Goal: Transaction & Acquisition: Purchase product/service

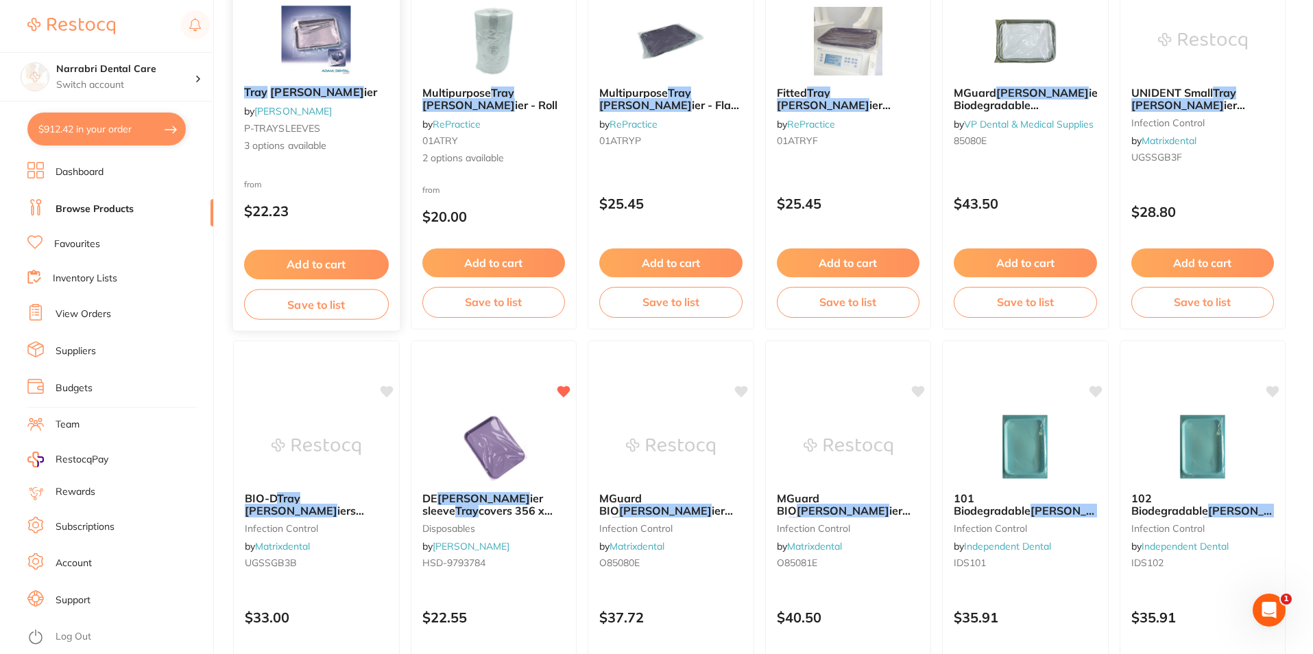
scroll to position [343, 0]
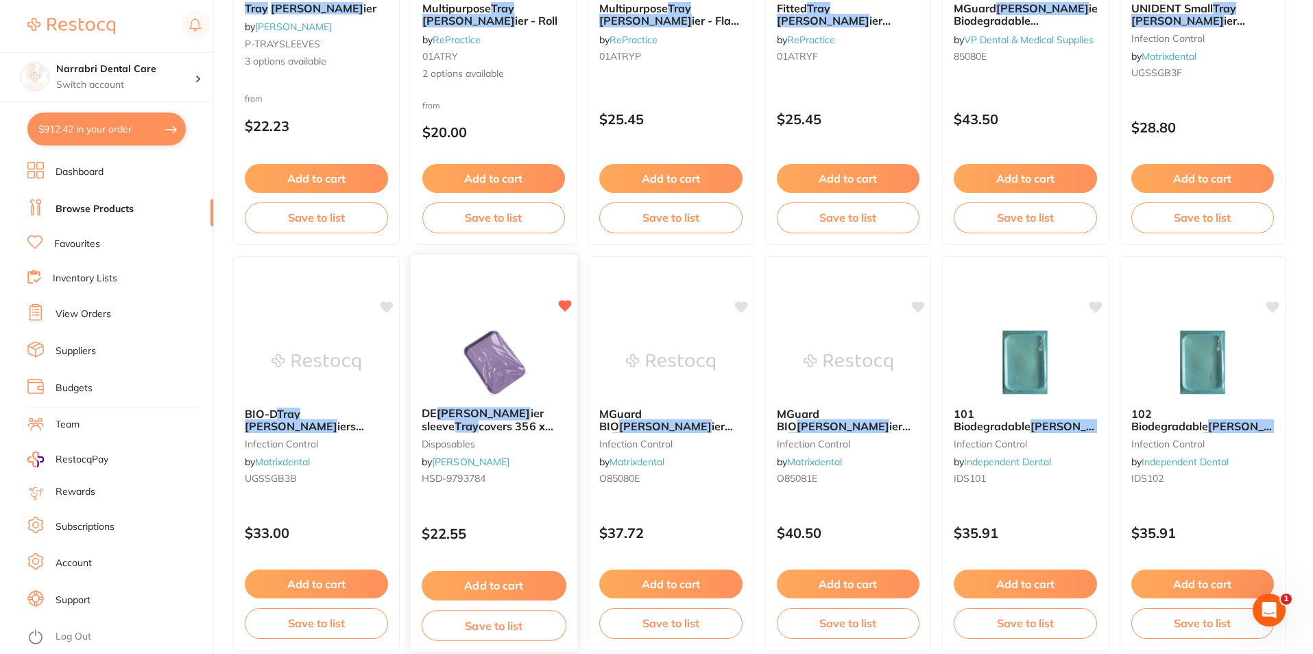
click at [497, 353] on img at bounding box center [494, 360] width 90 height 69
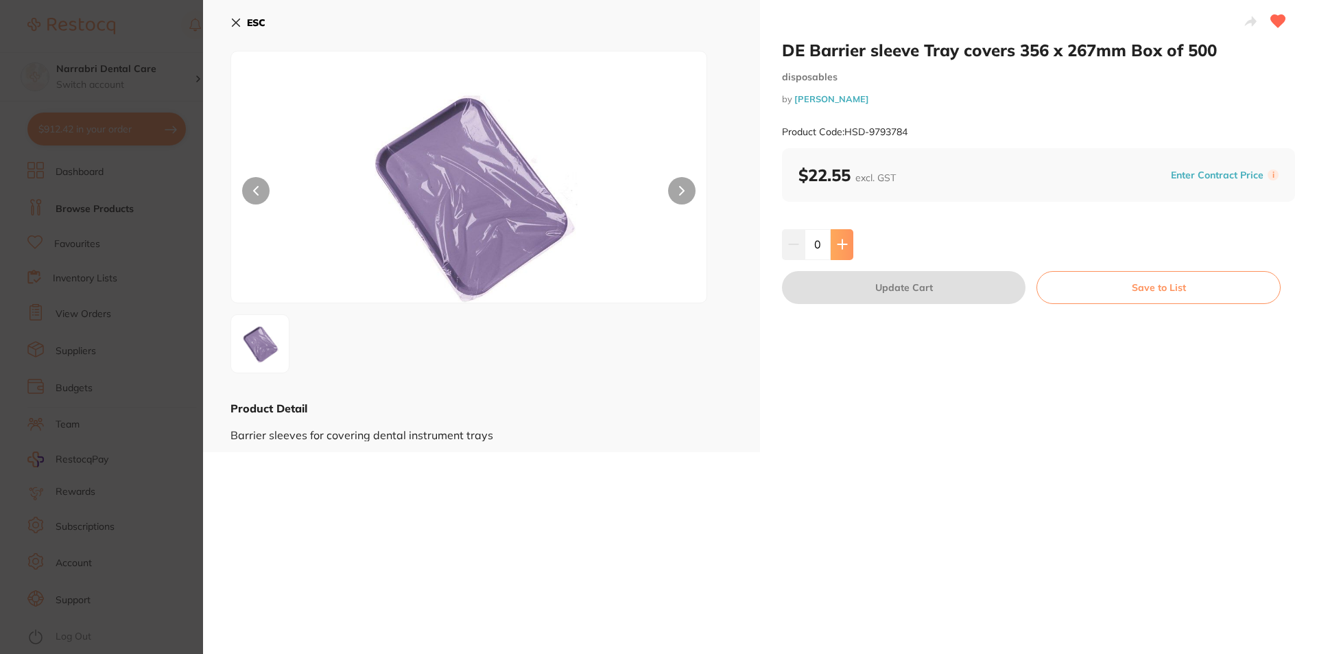
click at [850, 242] on button at bounding box center [842, 244] width 23 height 30
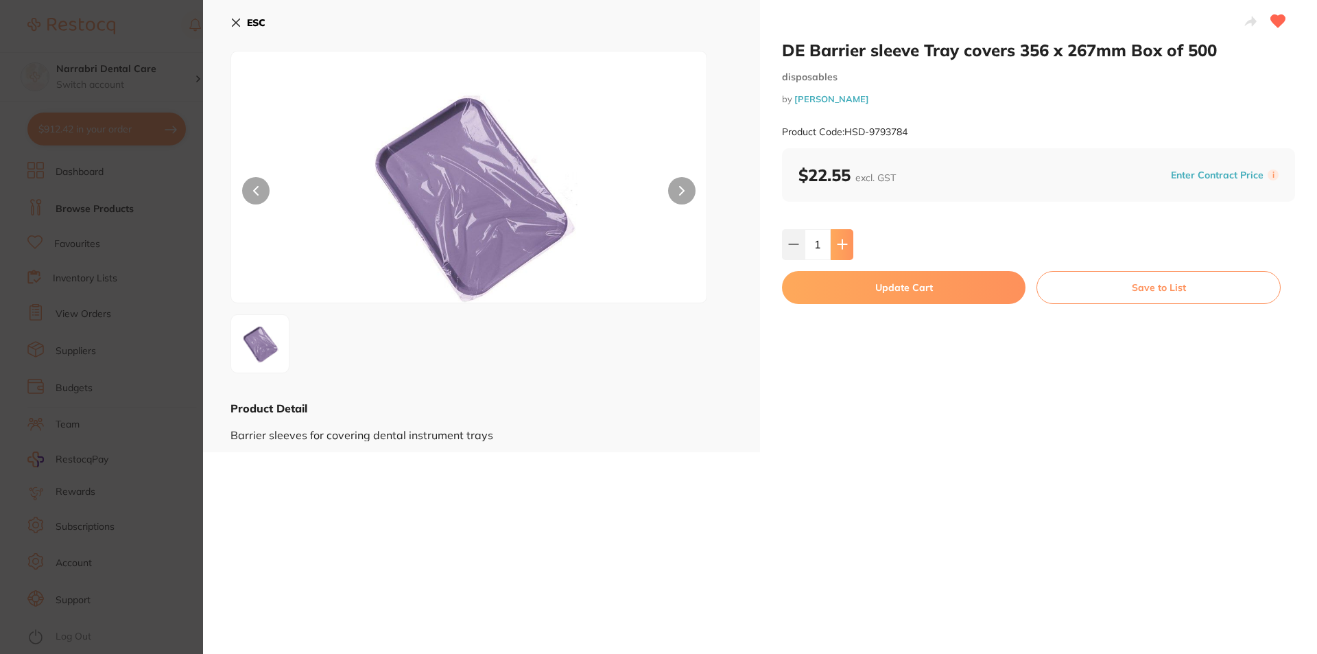
click at [850, 242] on button at bounding box center [842, 244] width 23 height 30
type input "3"
click at [831, 290] on button "Update Cart" at bounding box center [903, 287] width 243 height 33
checkbox input "false"
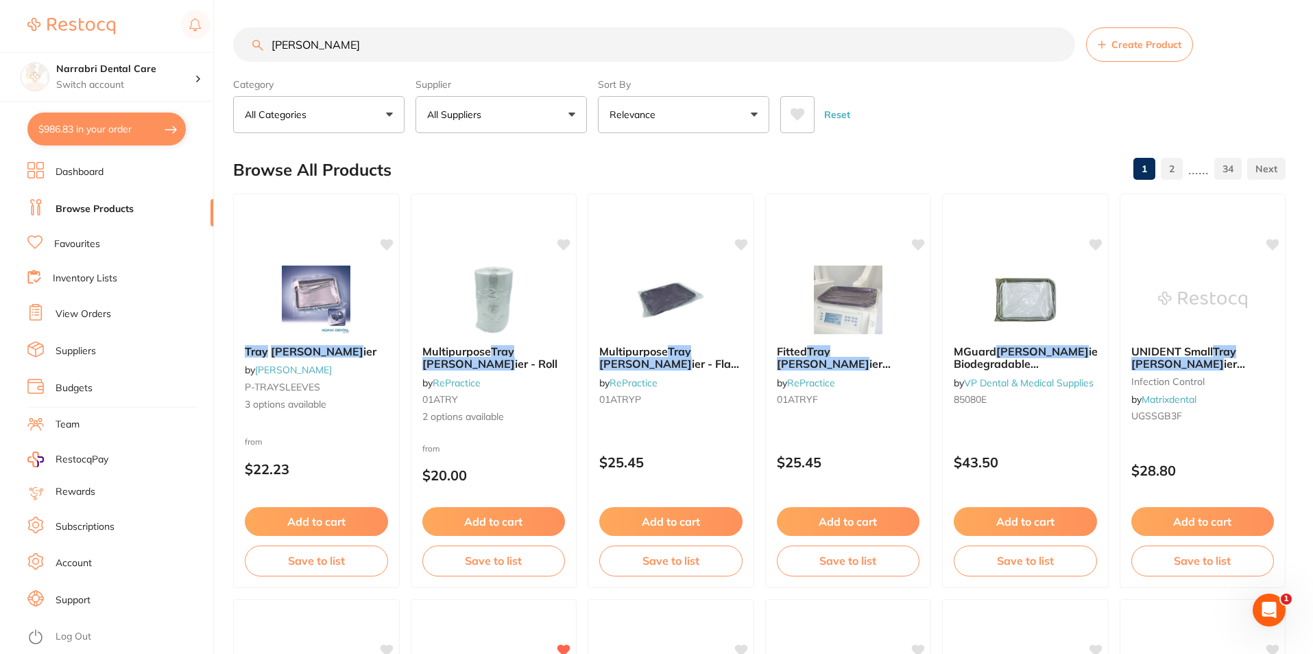
drag, startPoint x: 368, startPoint y: 50, endPoint x: 107, endPoint y: 27, distance: 262.3
click at [107, 27] on div "$986.83 Narrabri Dental Care Switch account Narrabri Dental Care Experteeth Den…" at bounding box center [656, 327] width 1313 height 654
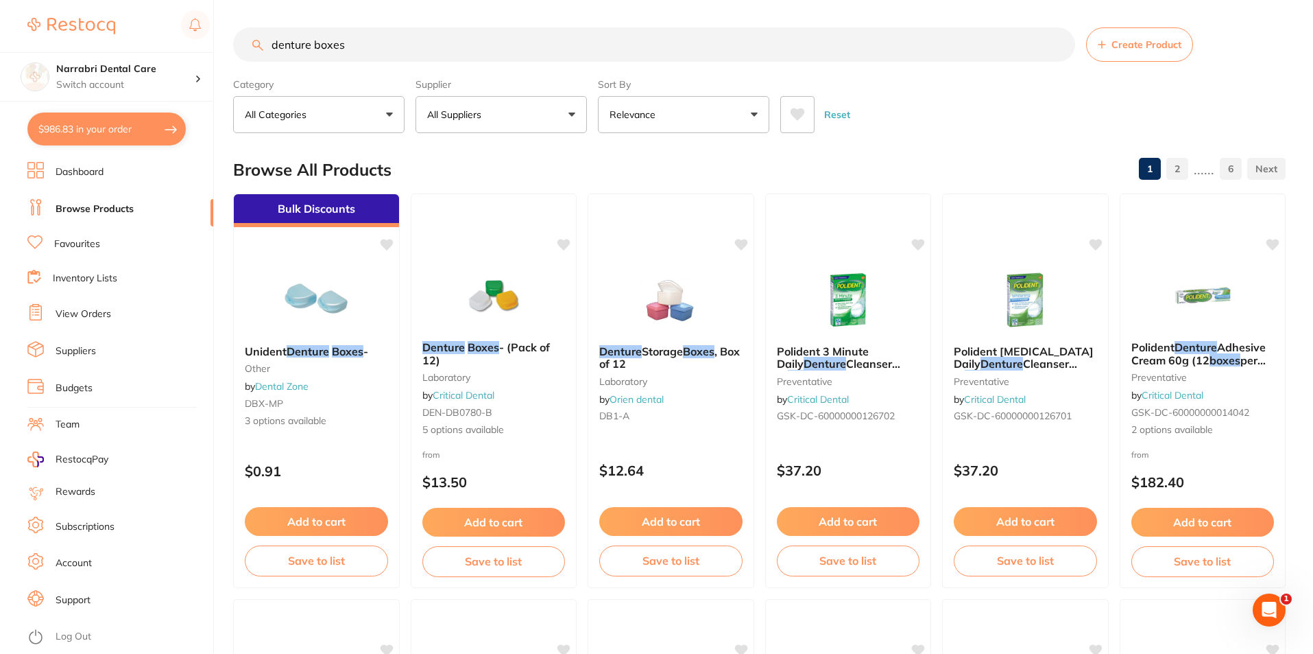
type input "denture boxes"
click at [529, 120] on button "All Suppliers" at bounding box center [501, 114] width 171 height 37
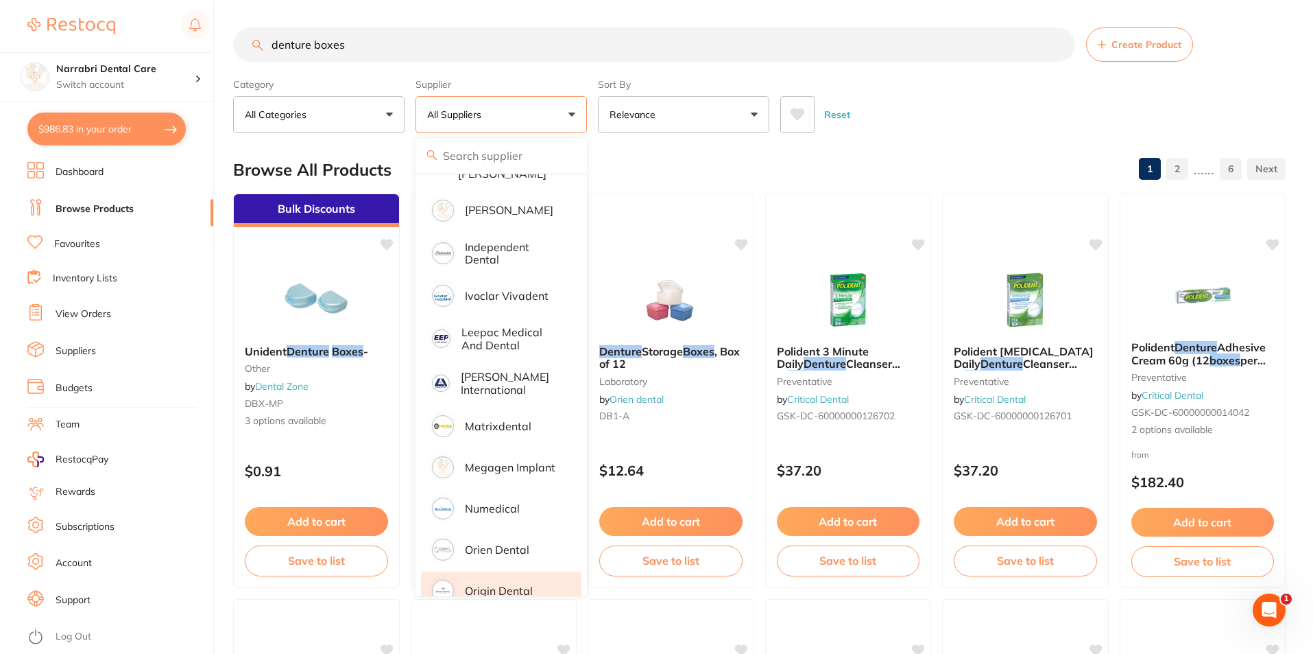
scroll to position [723, 0]
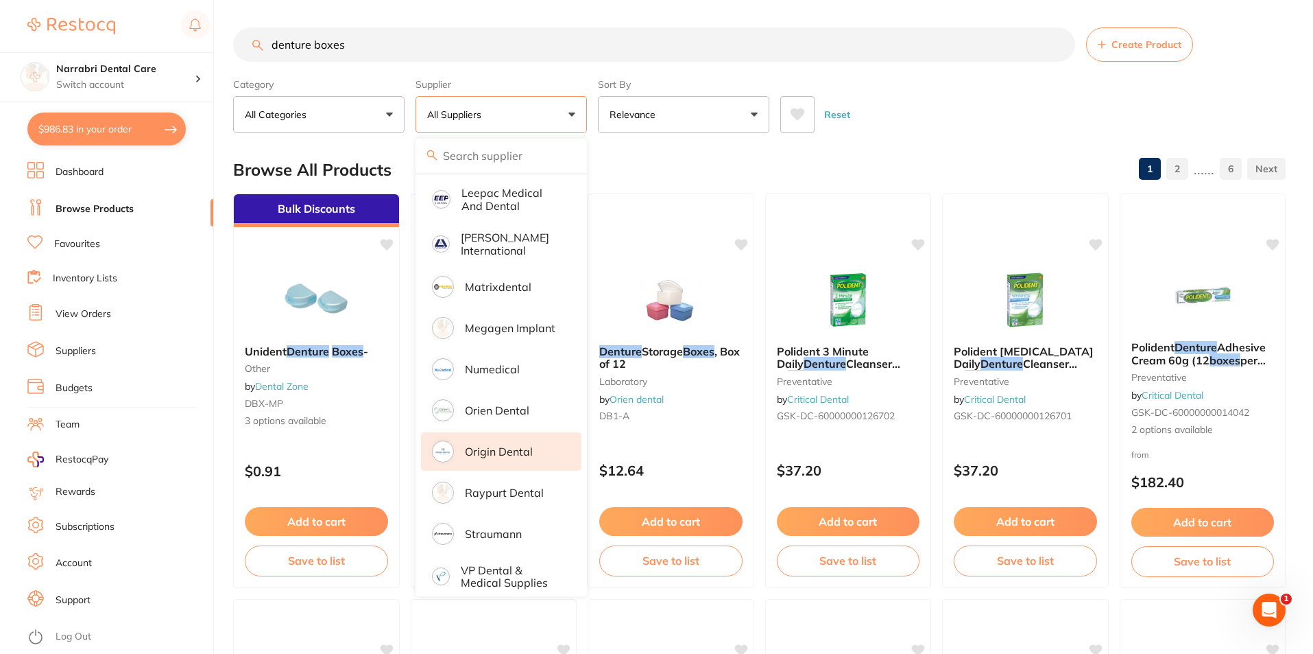
click at [510, 445] on li "Origin Dental" at bounding box center [501, 451] width 160 height 38
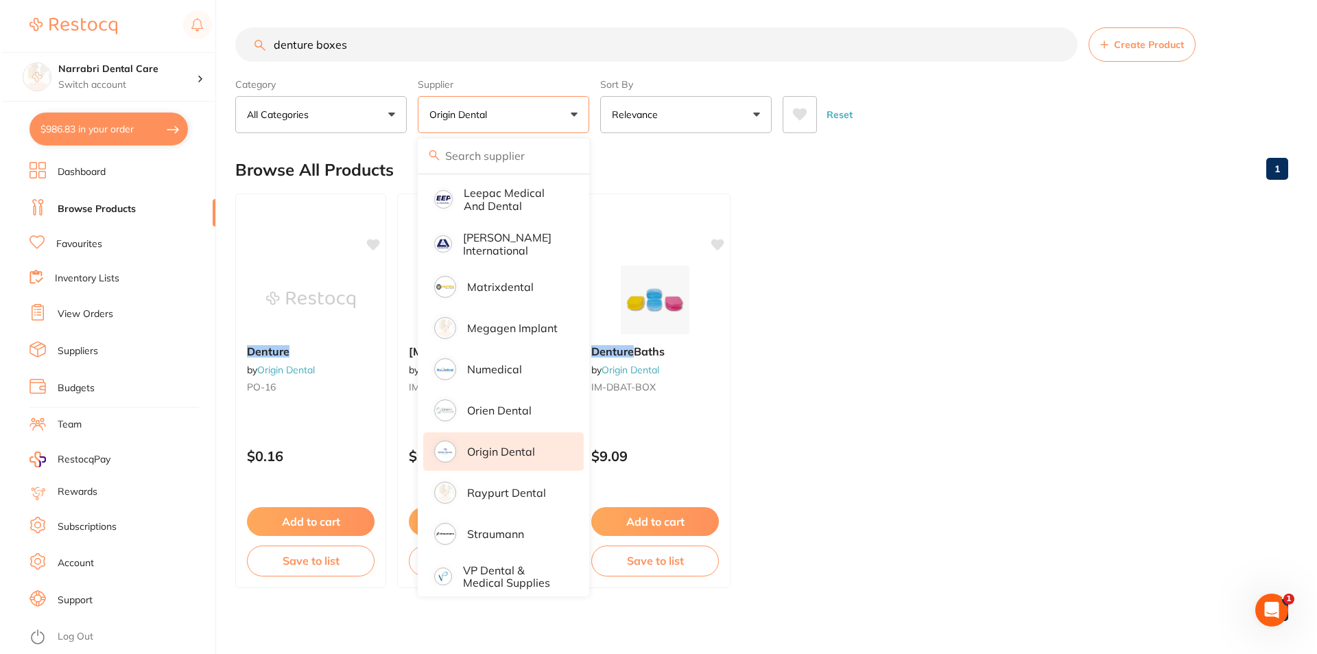
scroll to position [0, 0]
click at [1147, 484] on ul "Denture by Origin Dental PO-16 $0.16 Add to cart Save to list Retainer Boxes (1…" at bounding box center [759, 390] width 1053 height 394
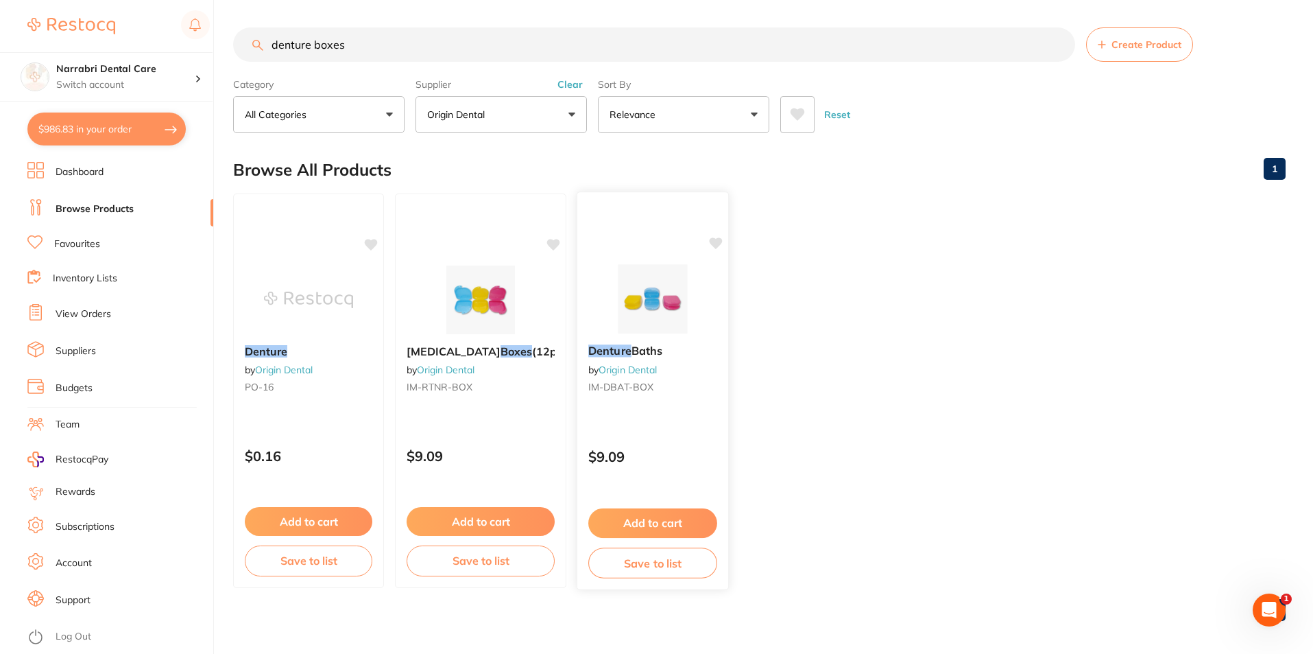
click at [659, 310] on img at bounding box center [653, 298] width 90 height 69
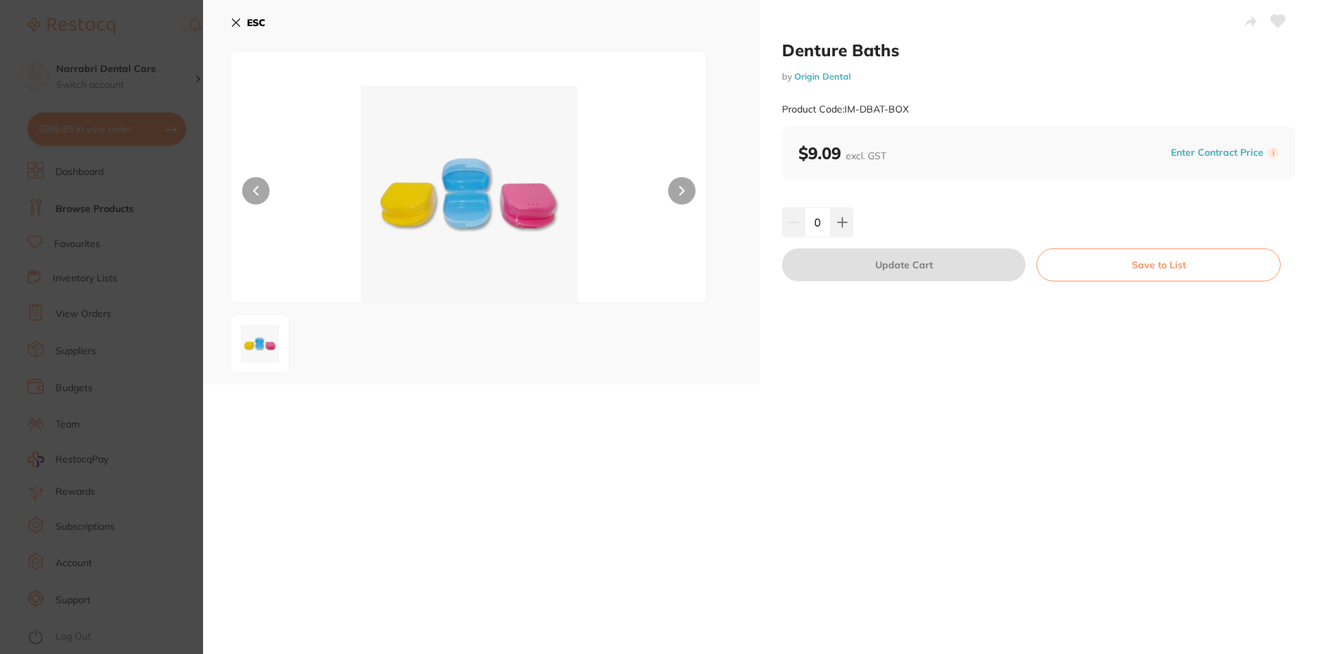
click at [258, 19] on b "ESC" at bounding box center [256, 22] width 19 height 12
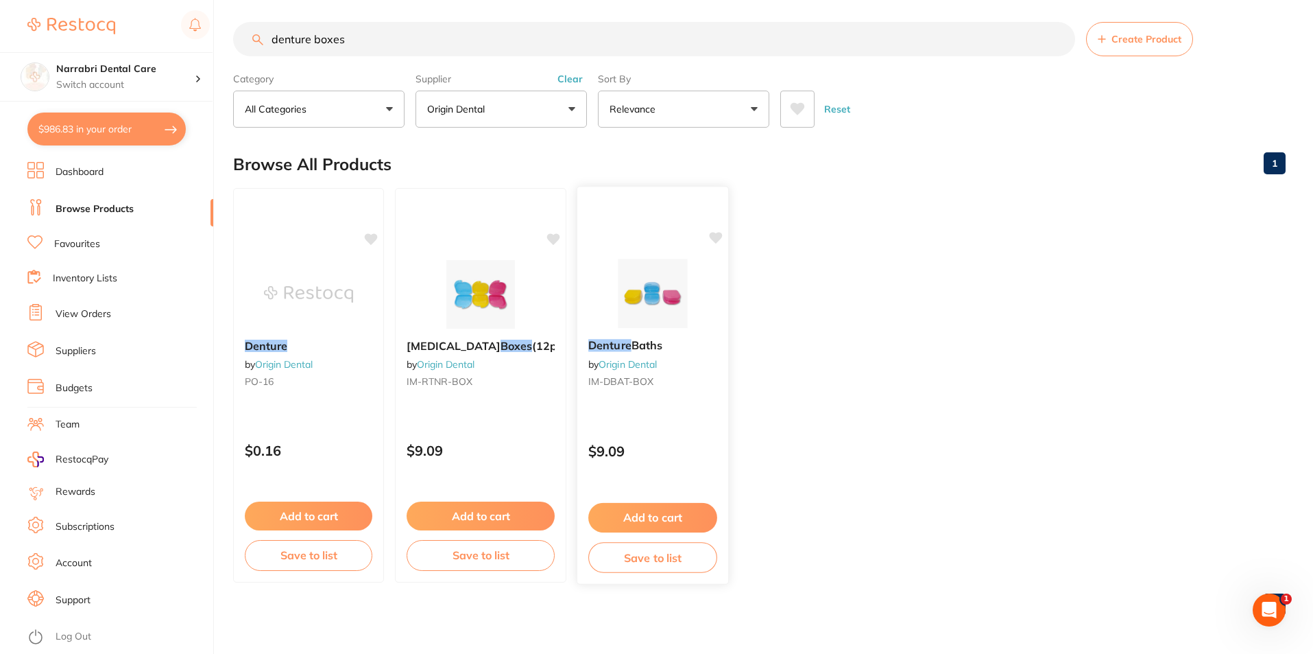
click at [630, 302] on img at bounding box center [653, 293] width 90 height 69
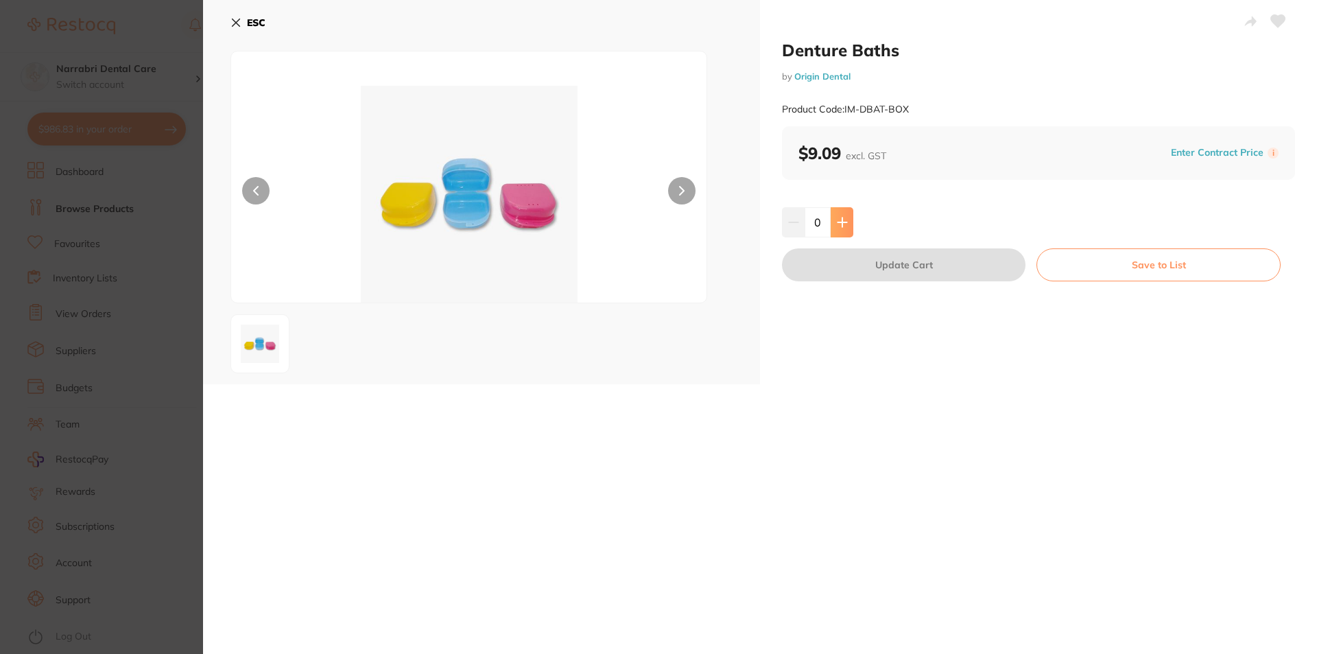
click at [835, 224] on button at bounding box center [842, 222] width 23 height 30
click at [837, 224] on icon at bounding box center [842, 222] width 11 height 11
type input "3"
click at [836, 259] on button "Update Cart" at bounding box center [903, 264] width 243 height 33
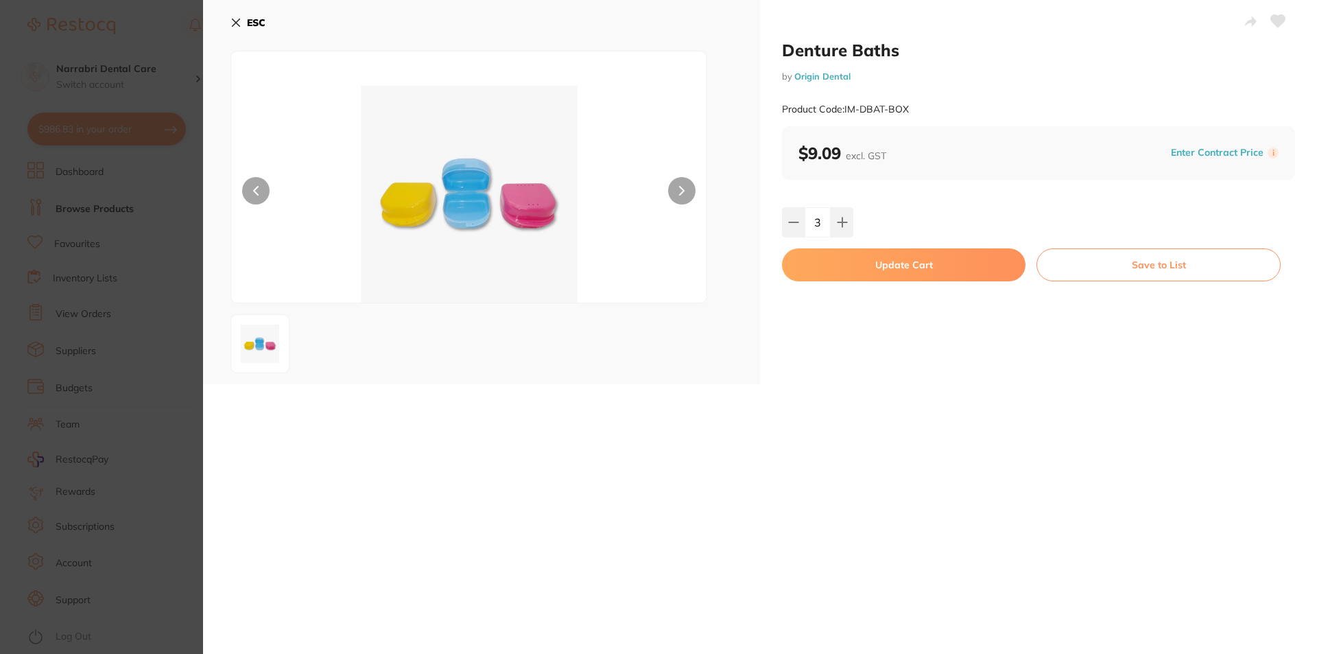
checkbox input "false"
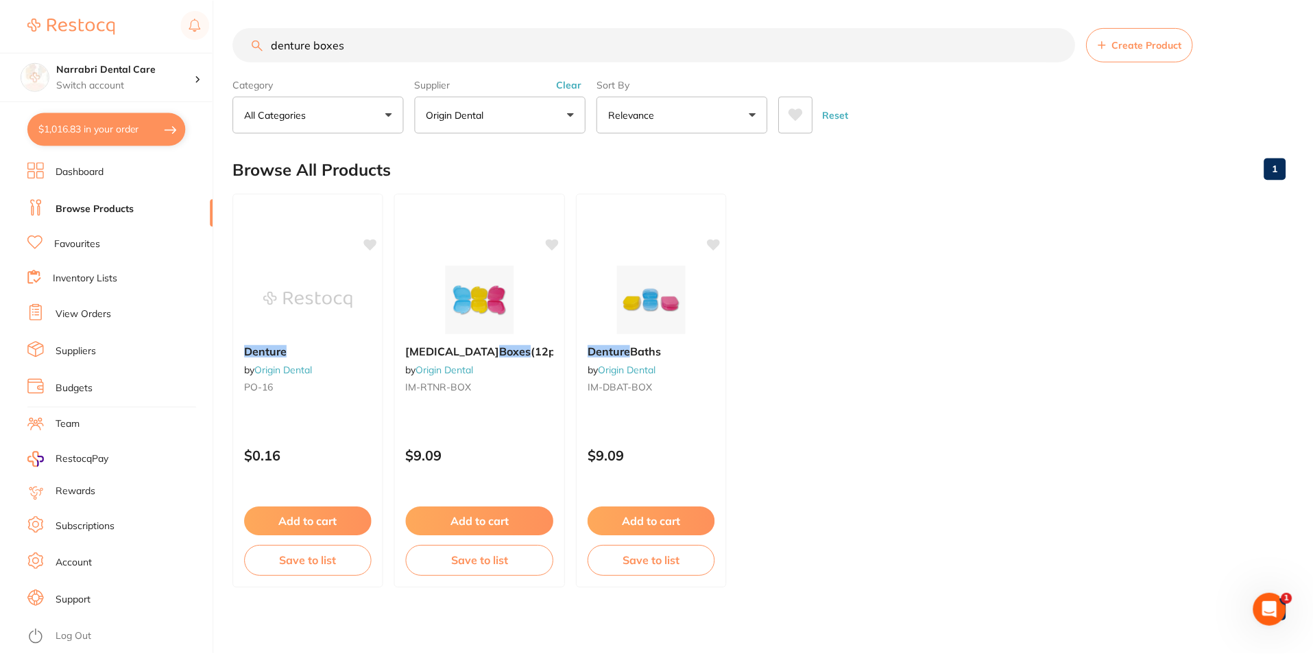
scroll to position [5, 0]
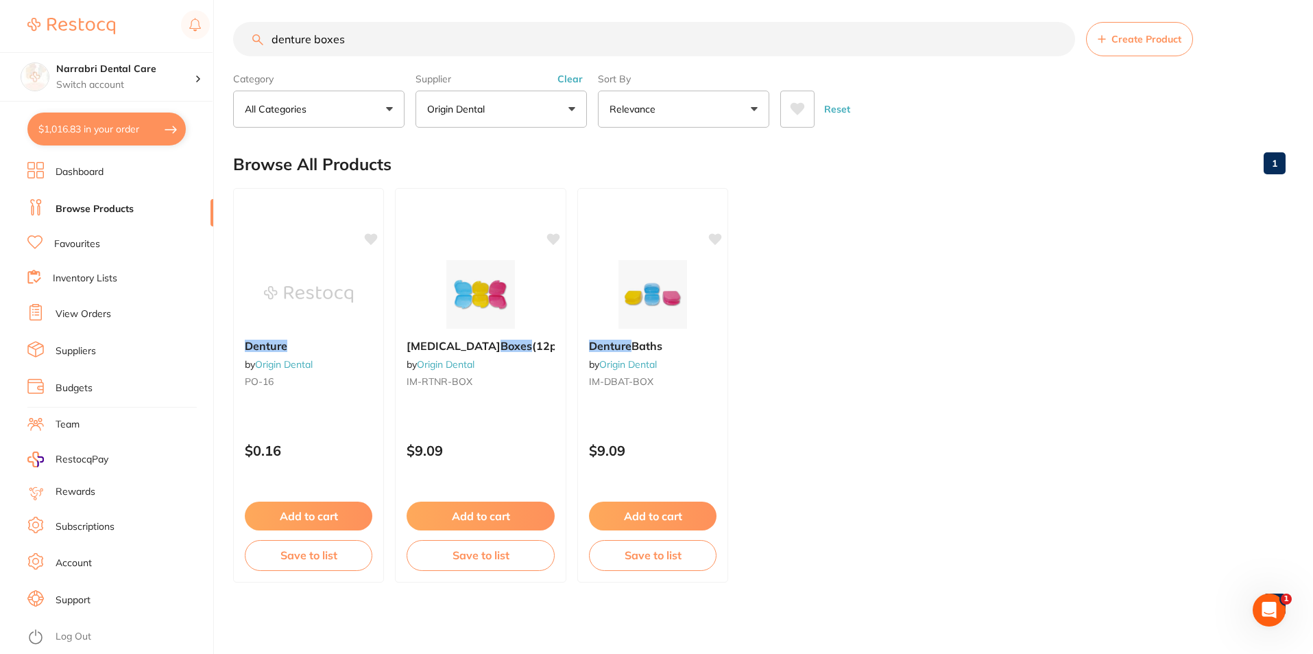
click at [73, 128] on button "$1,016.83 in your order" at bounding box center [106, 128] width 158 height 33
checkbox input "true"
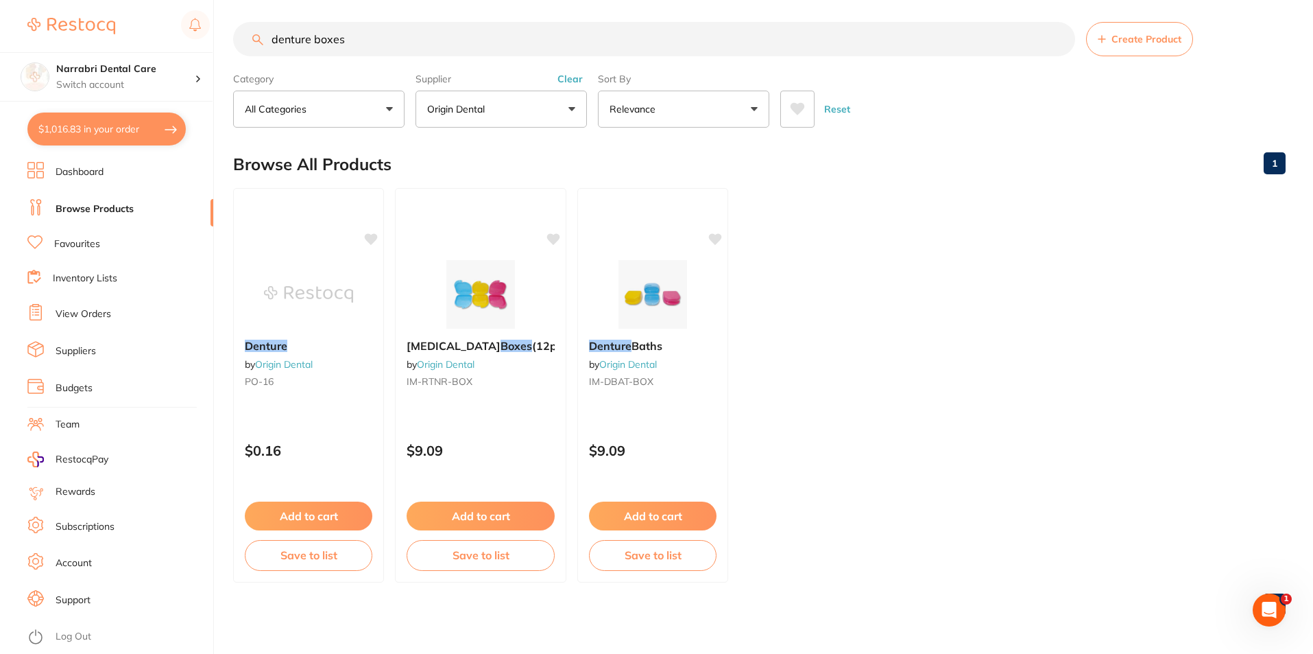
checkbox input "true"
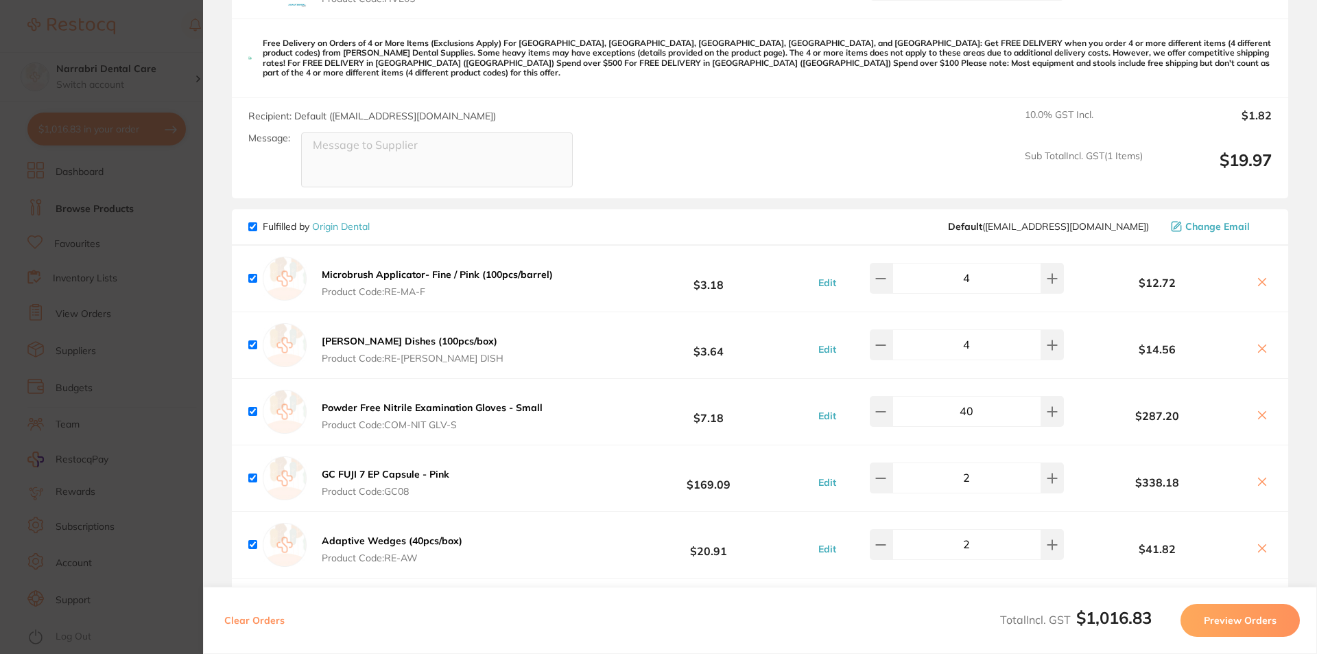
scroll to position [480, 0]
type input "6"
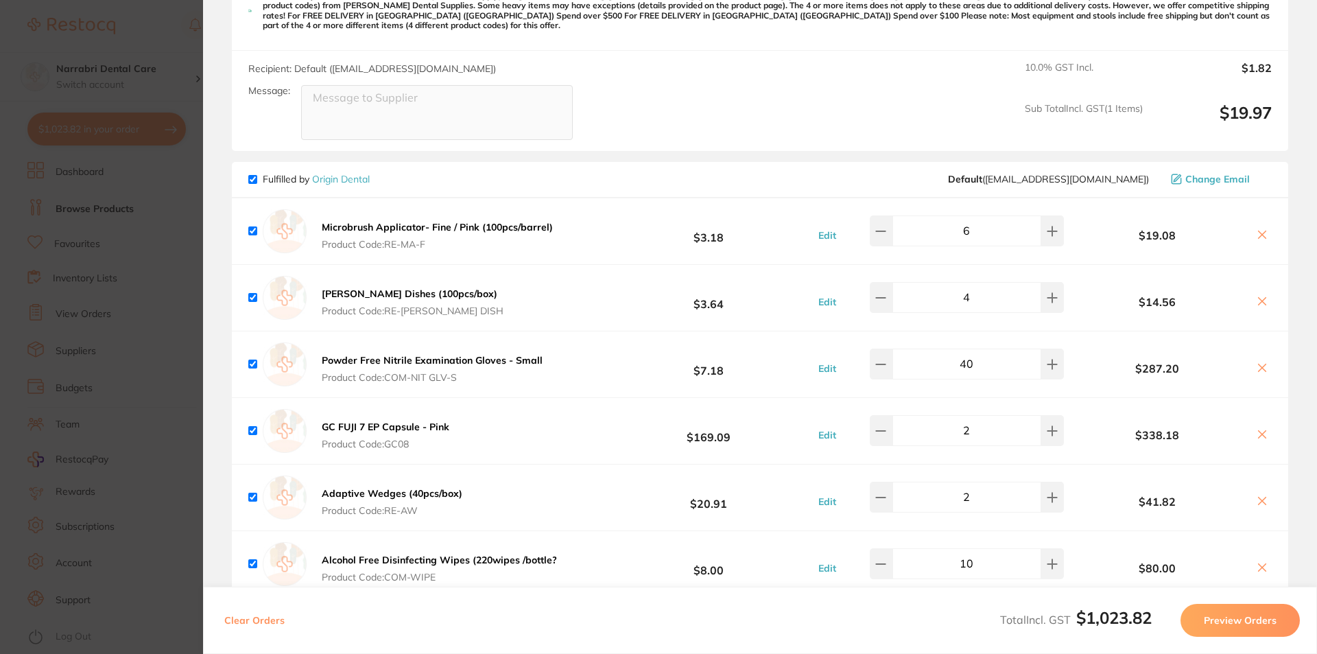
scroll to position [549, 0]
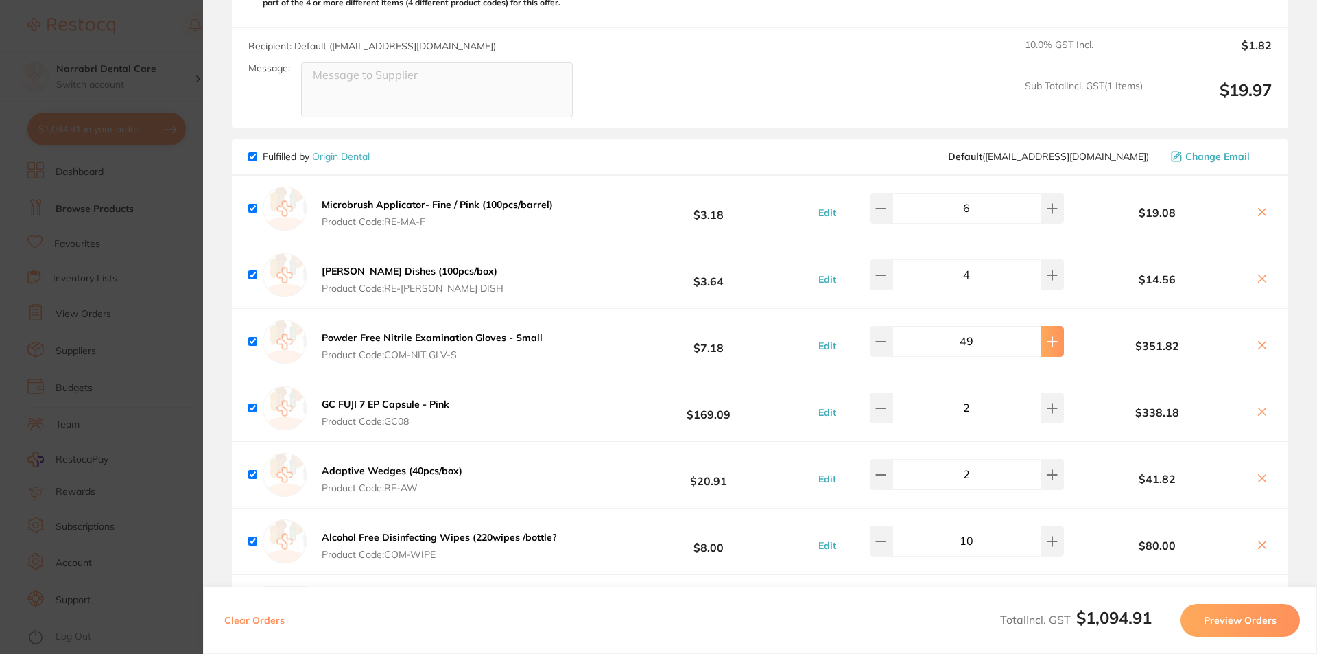
type input "50"
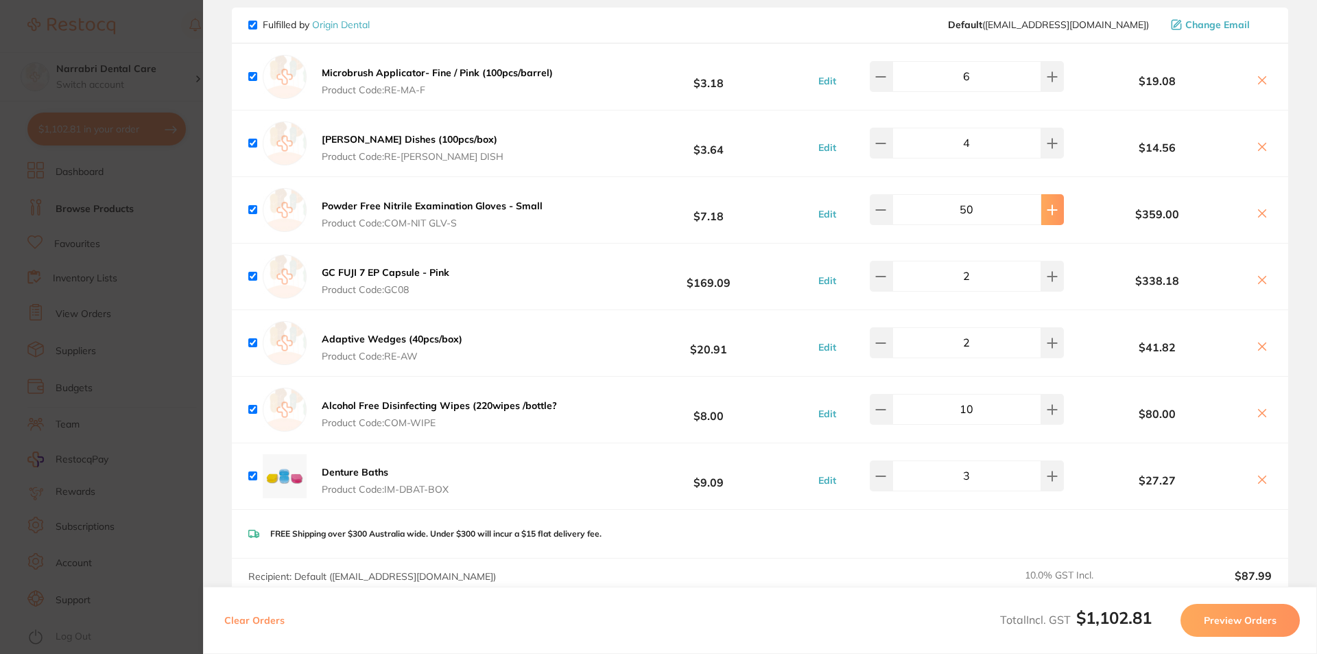
scroll to position [686, 0]
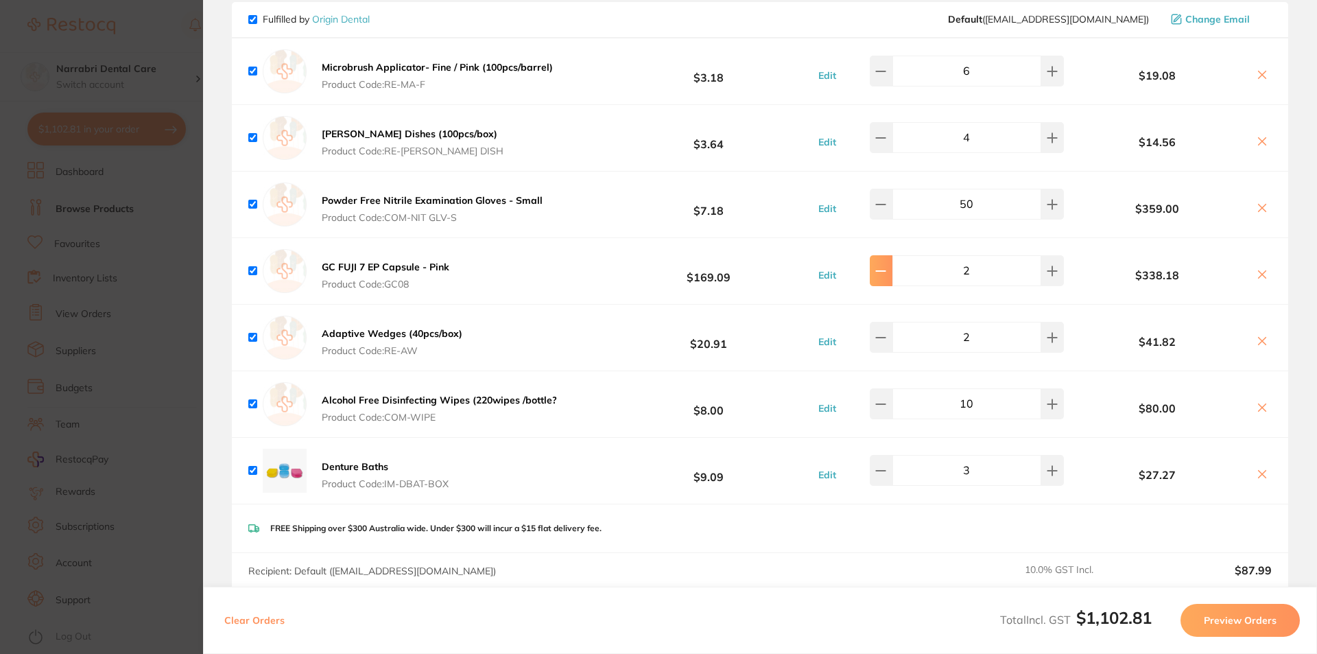
type input "1"
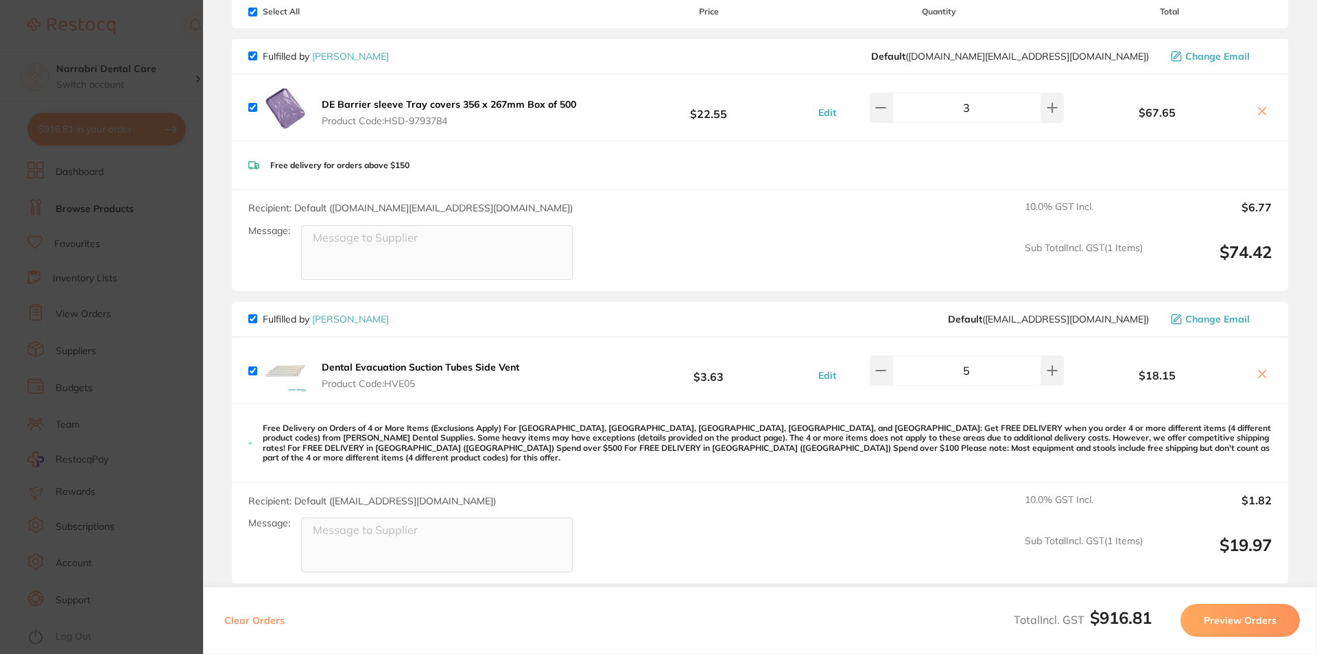
scroll to position [0, 0]
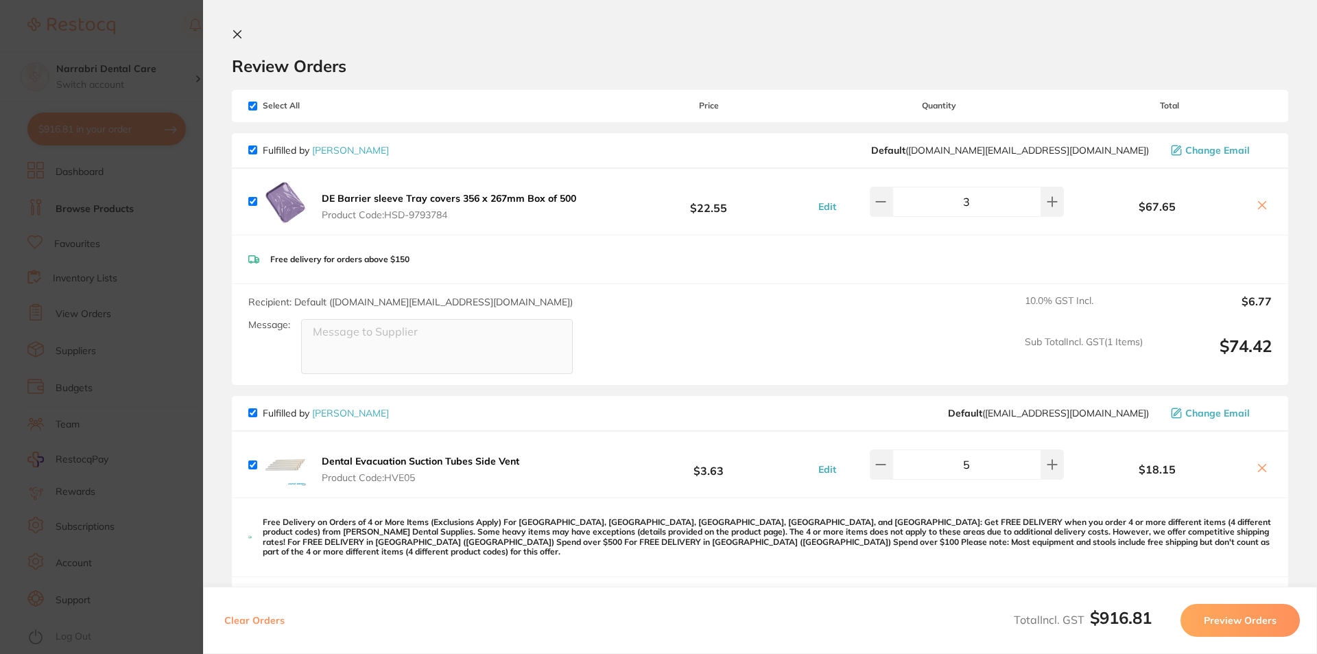
click at [166, 340] on section "Update RRP Set your pre negotiated price for this item. Item Agreed RRP (excl. …" at bounding box center [658, 327] width 1317 height 654
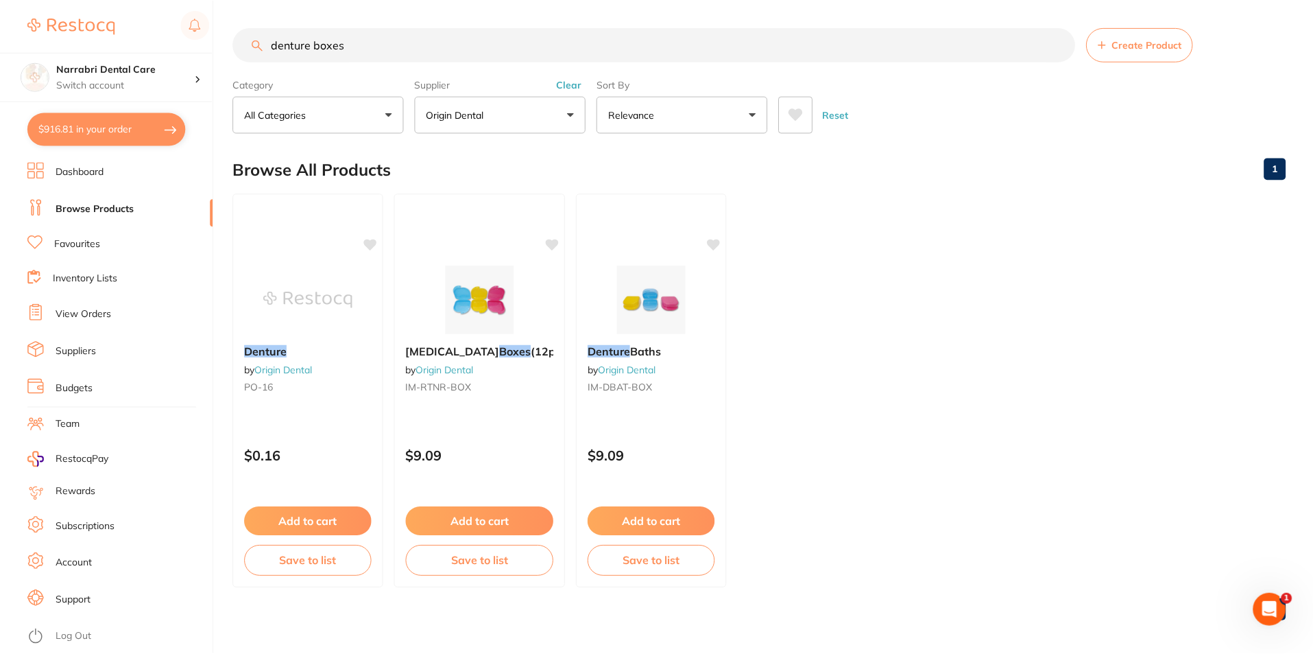
scroll to position [5, 0]
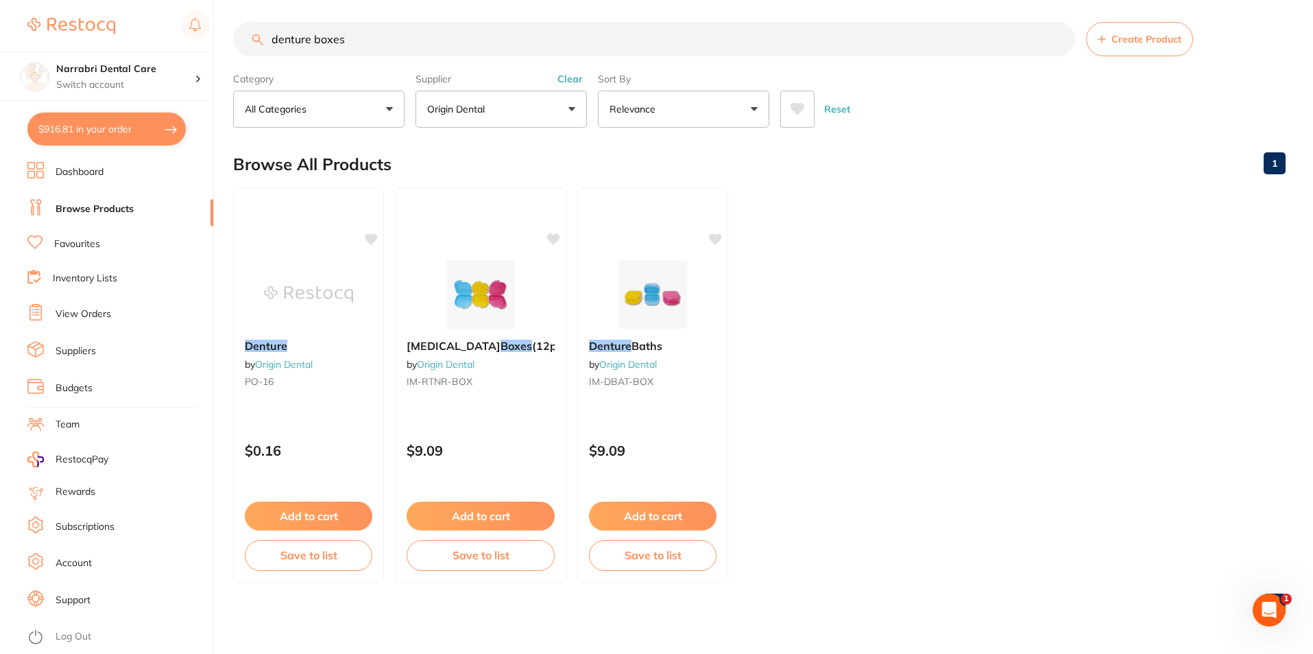
click at [137, 127] on button "$916.81 in your order" at bounding box center [106, 128] width 158 height 33
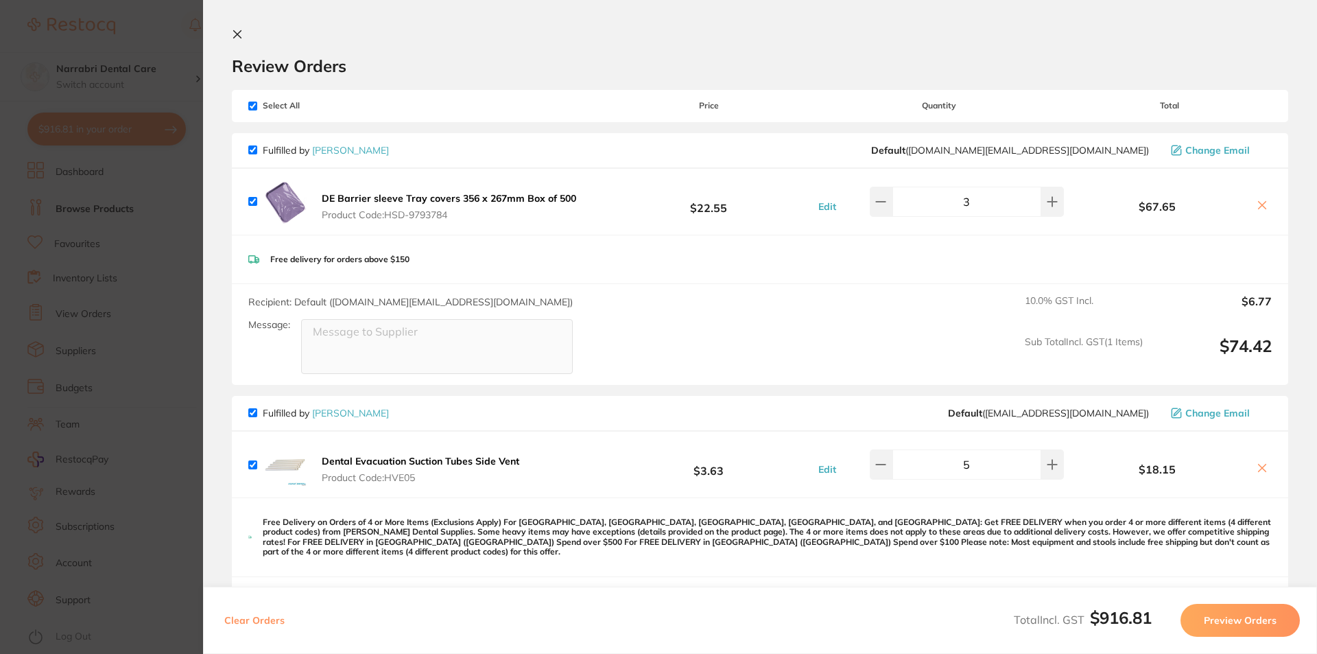
click at [243, 34] on button at bounding box center [240, 35] width 16 height 13
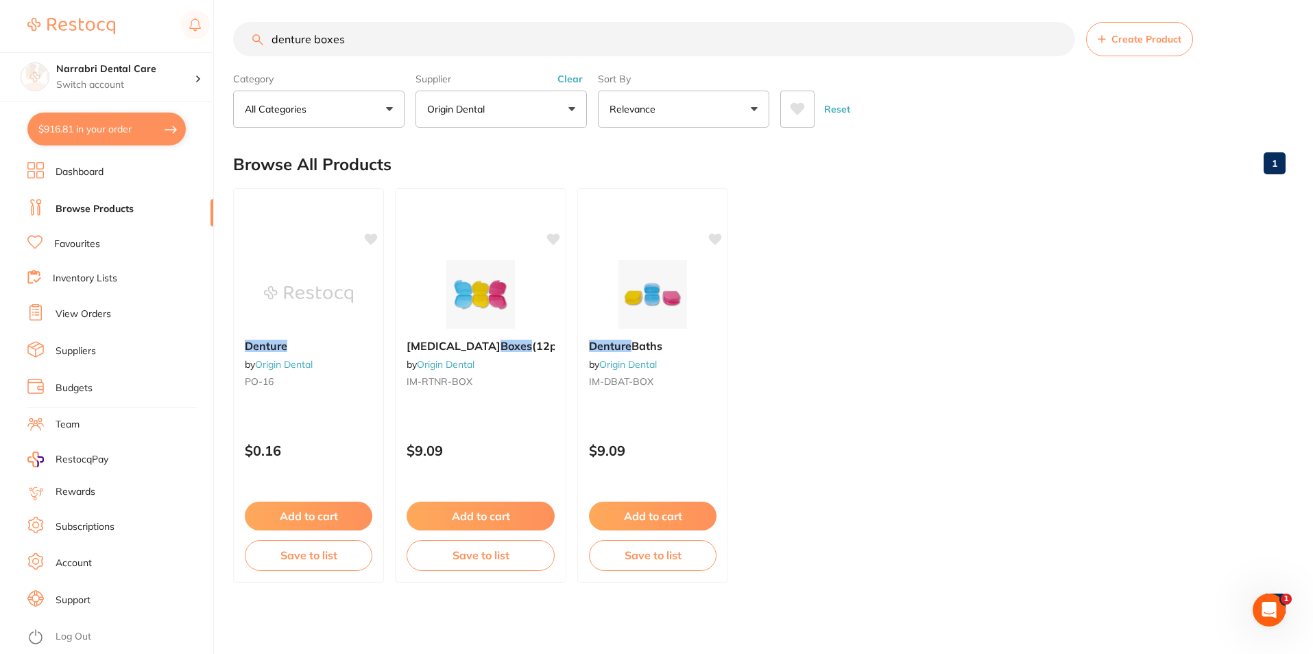
click at [89, 246] on link "Favourites" at bounding box center [77, 244] width 46 height 14
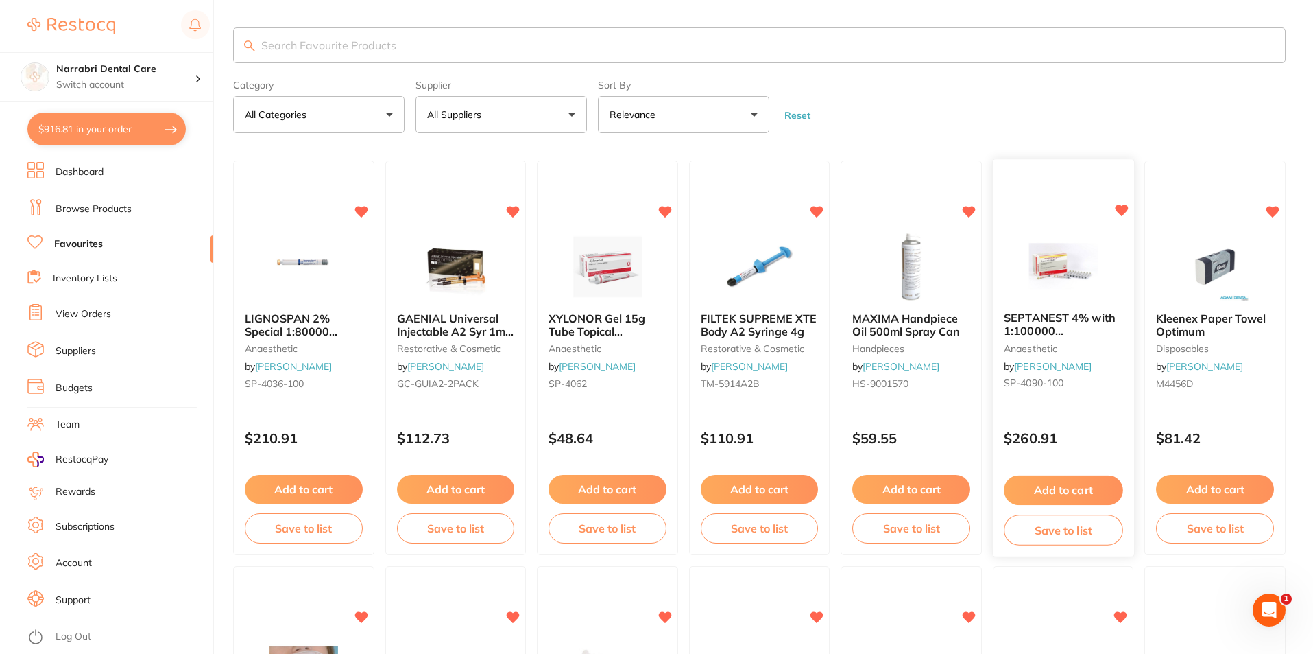
click at [1051, 274] on img at bounding box center [1063, 266] width 90 height 69
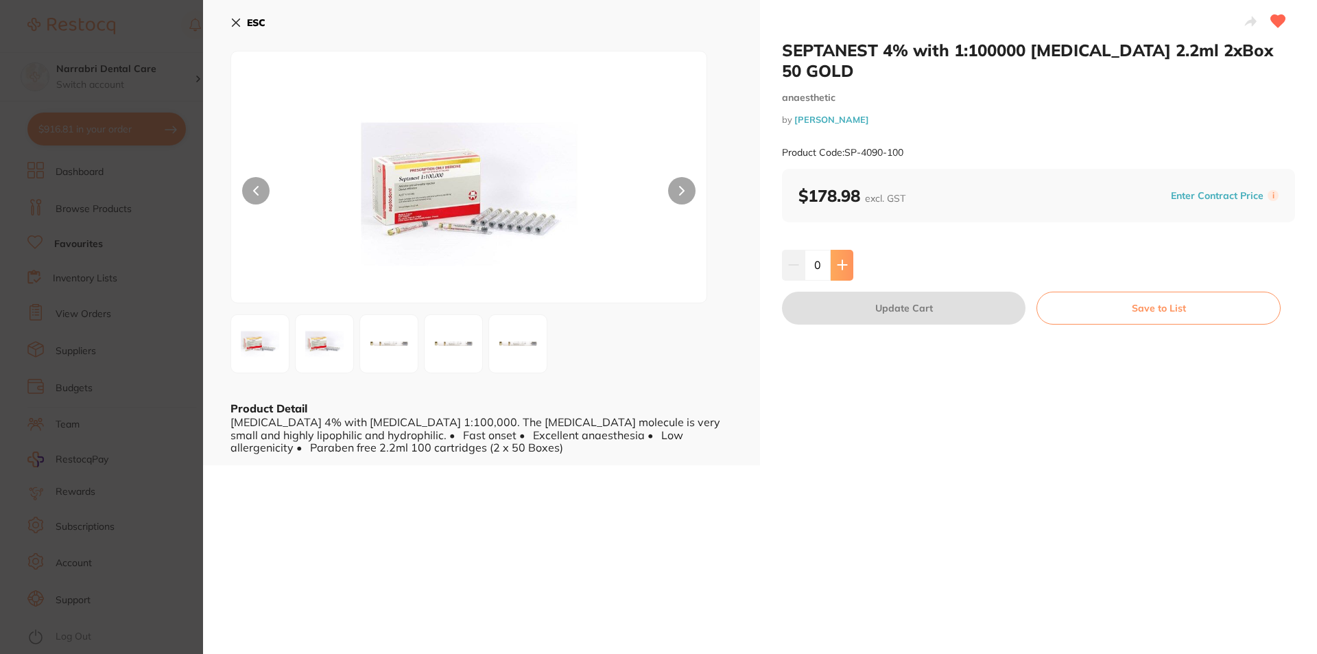
drag, startPoint x: 833, startPoint y: 239, endPoint x: 833, endPoint y: 256, distance: 16.5
click at [833, 250] on button at bounding box center [842, 265] width 23 height 30
type input "1"
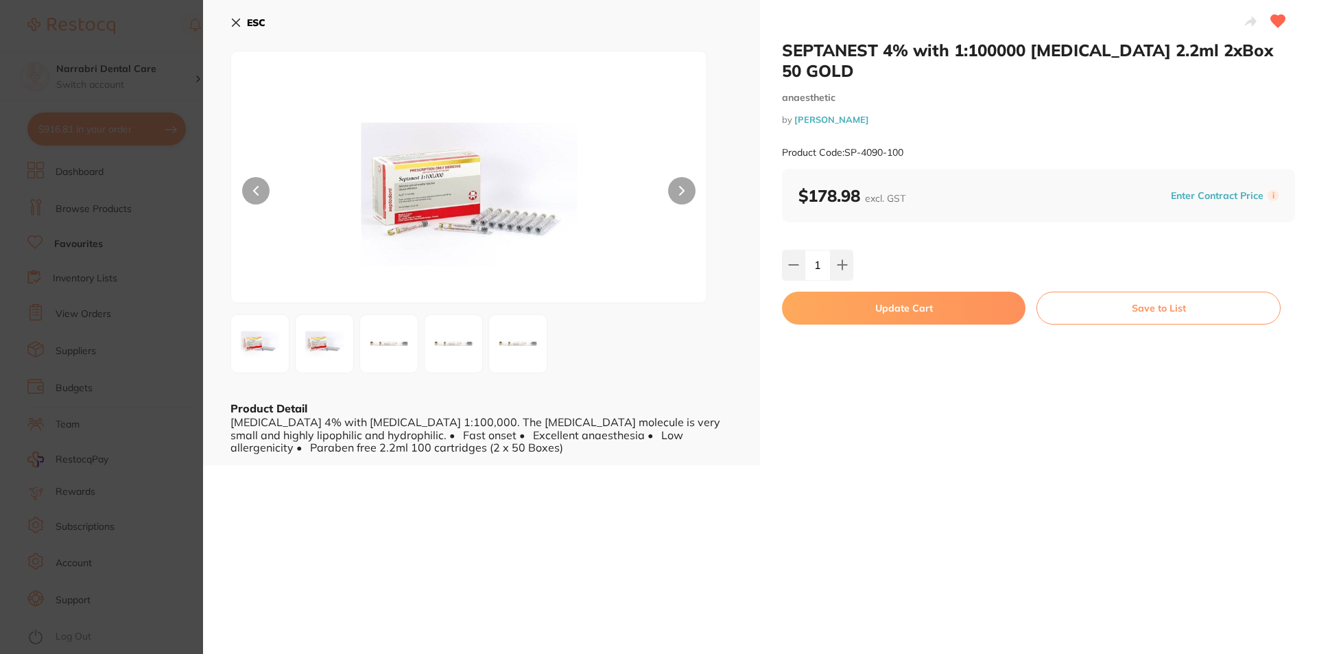
click at [841, 293] on button "Update Cart" at bounding box center [903, 307] width 243 height 33
checkbox input "false"
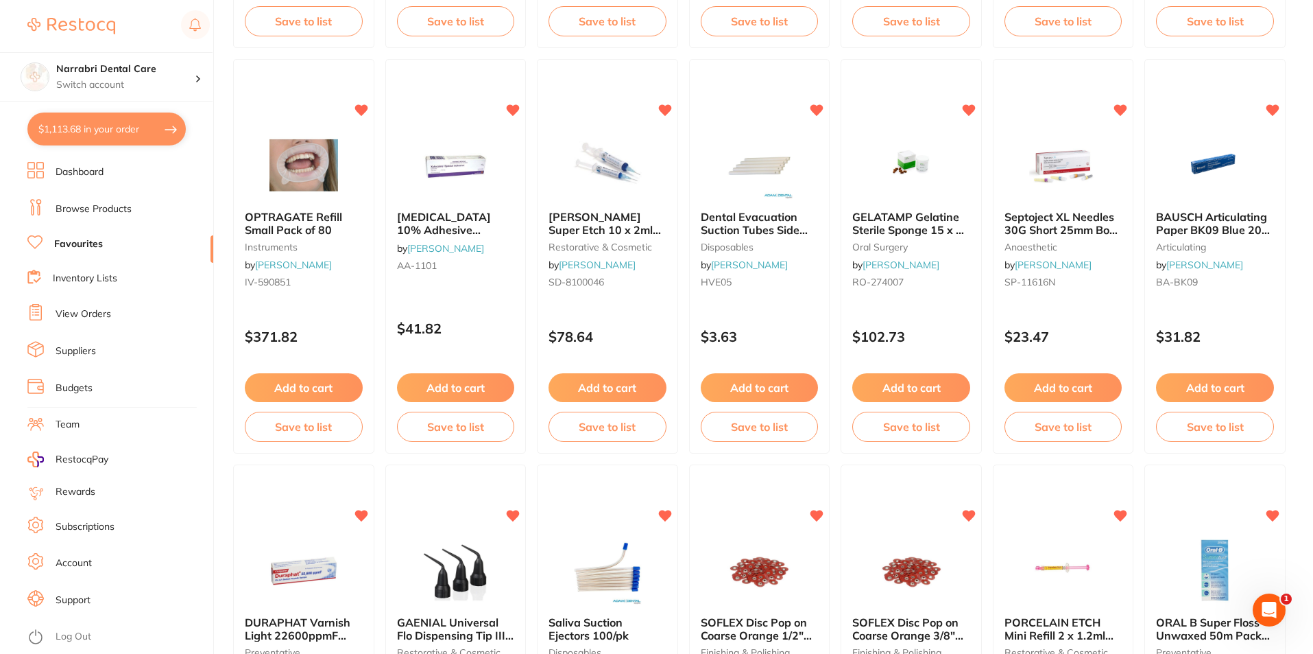
scroll to position [486, 0]
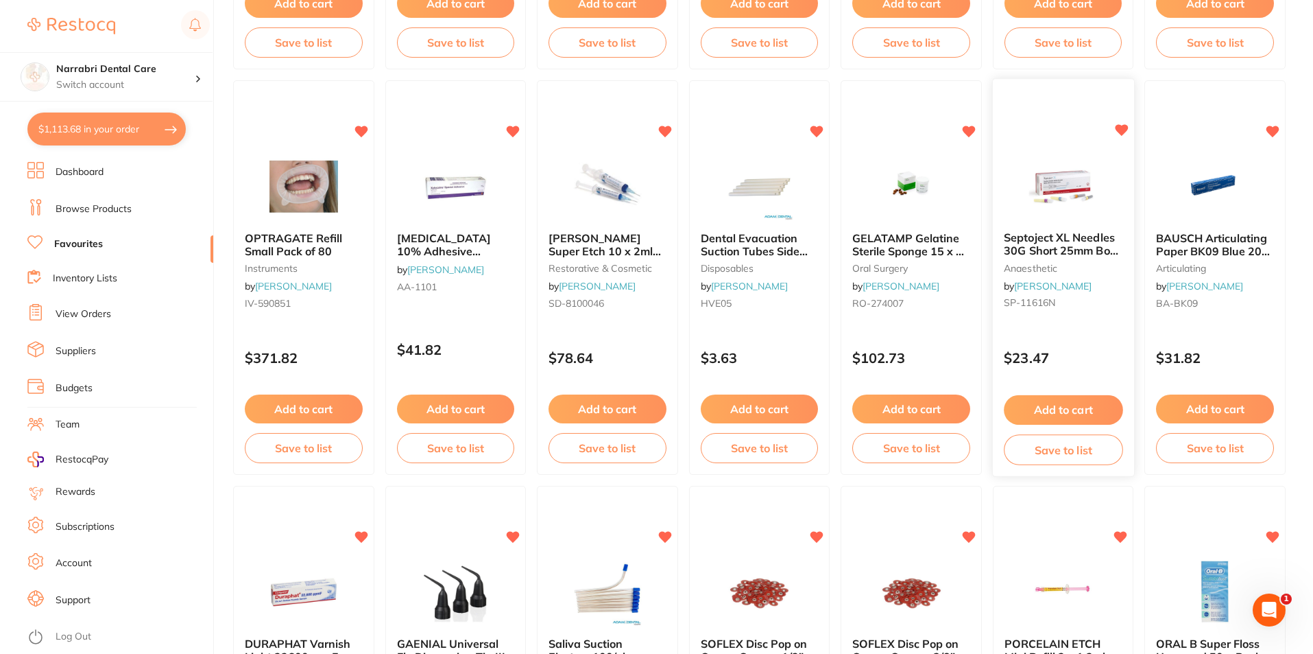
click at [1086, 188] on img at bounding box center [1063, 186] width 90 height 69
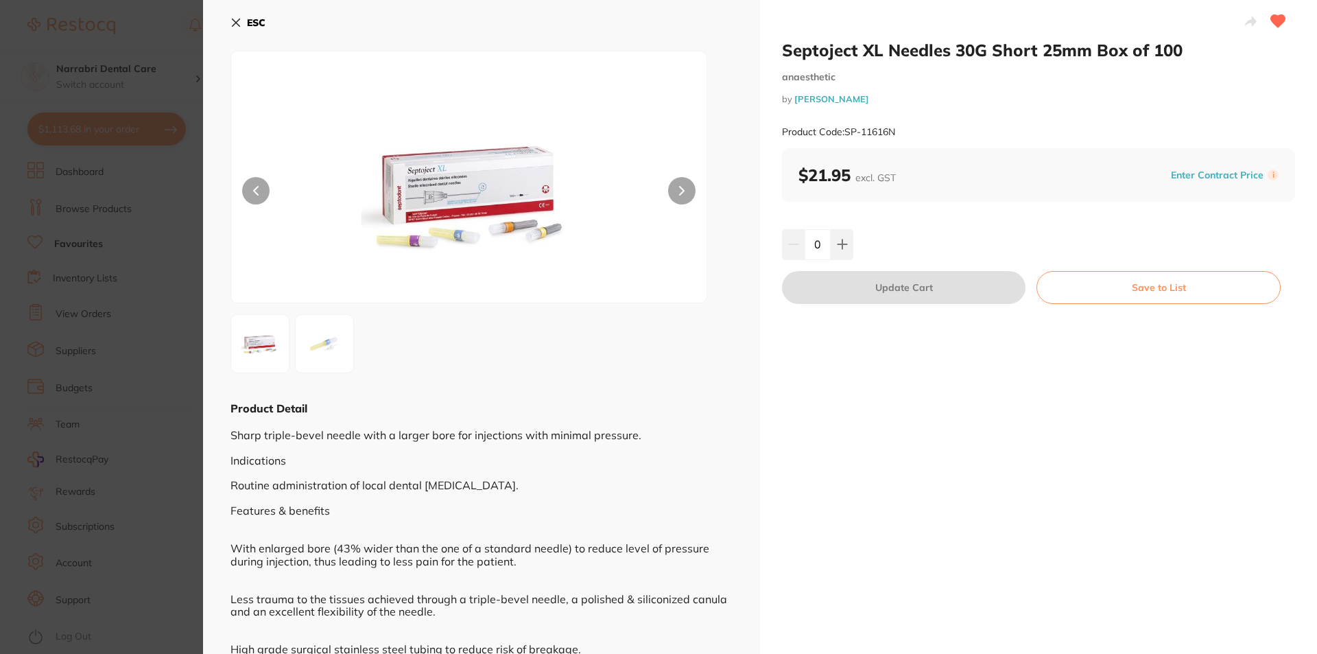
click at [680, 188] on icon at bounding box center [682, 191] width 4 height 8
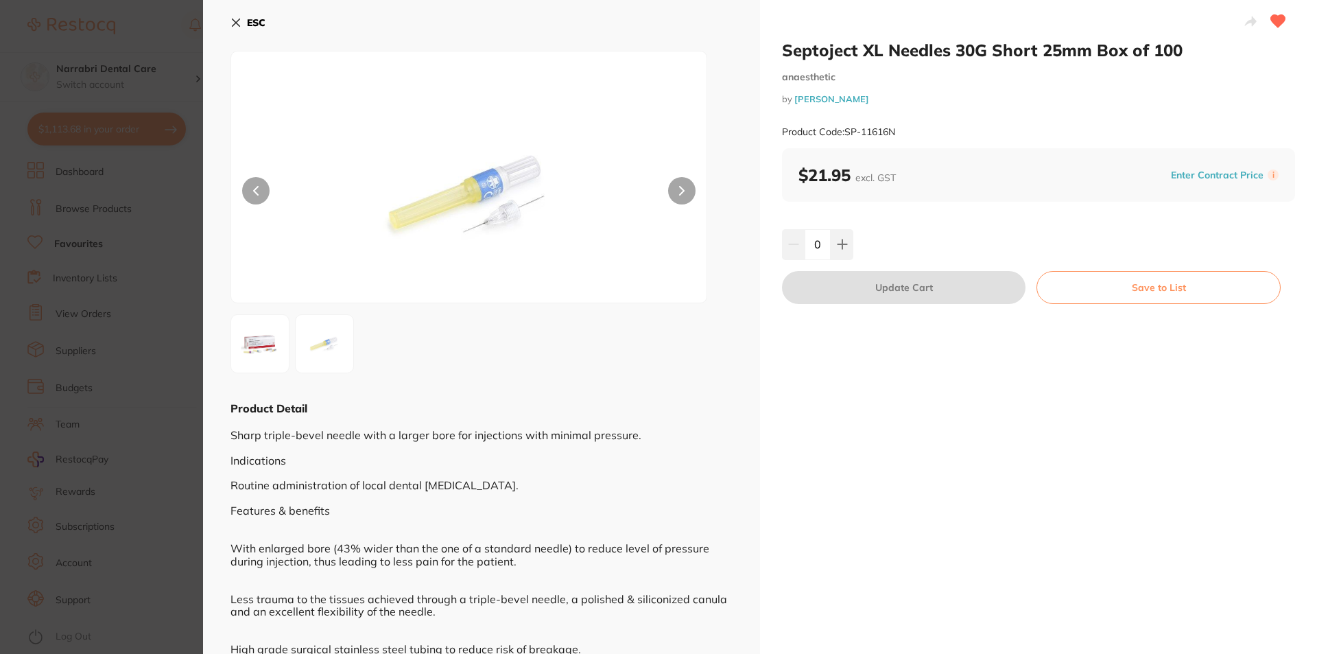
click at [680, 188] on icon at bounding box center [682, 191] width 4 height 8
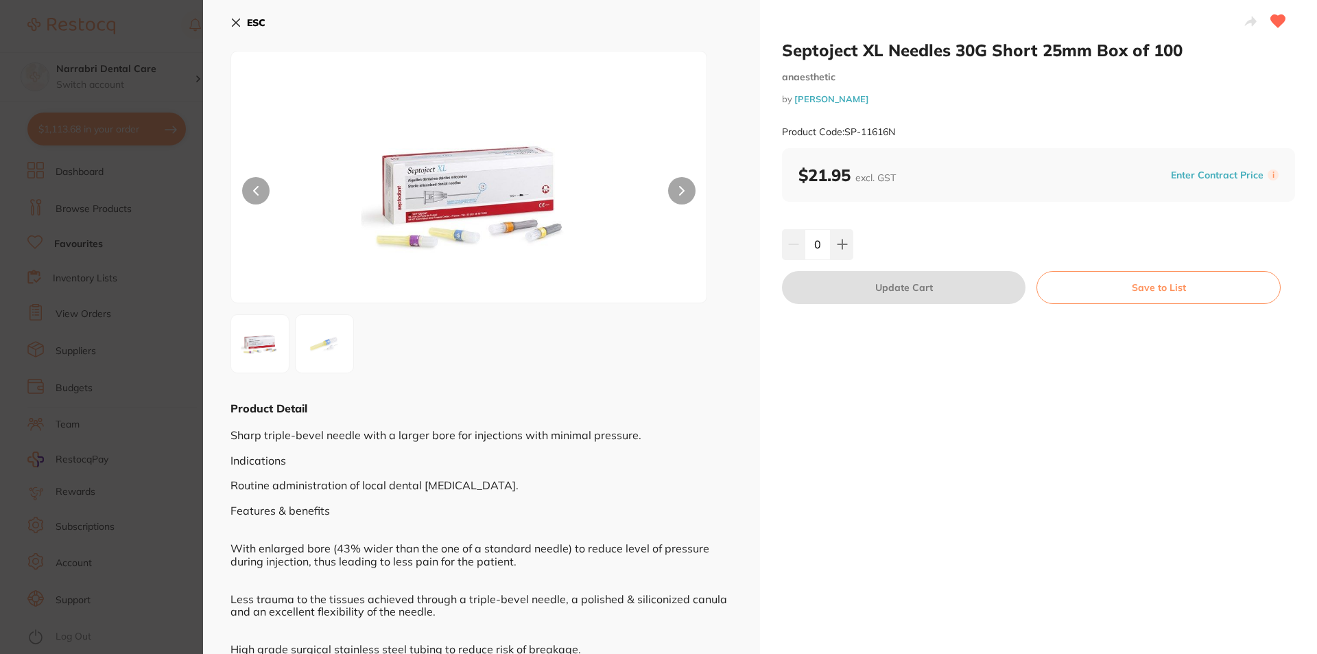
click at [226, 22] on div "ESC Product Detail Sharp triple-bevel needle with a larger bore for injections …" at bounding box center [481, 371] width 557 height 742
click at [235, 21] on icon at bounding box center [235, 22] width 11 height 11
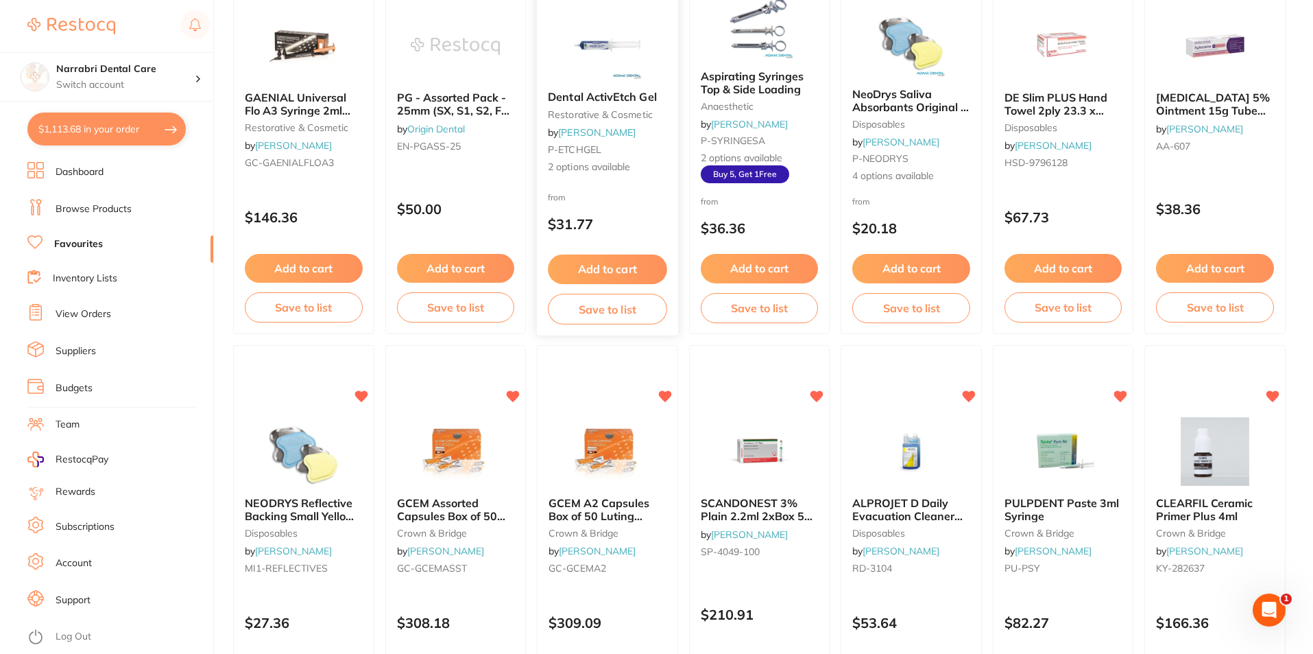
scroll to position [1989, 0]
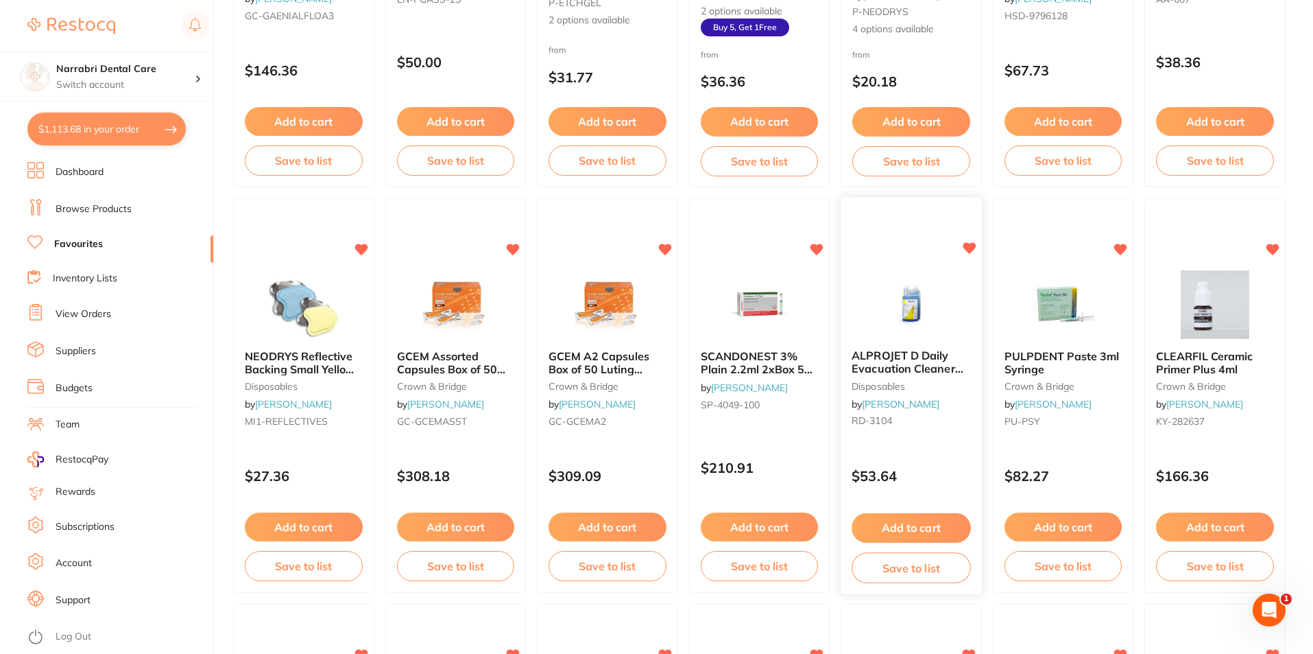
click at [883, 338] on img at bounding box center [911, 304] width 90 height 69
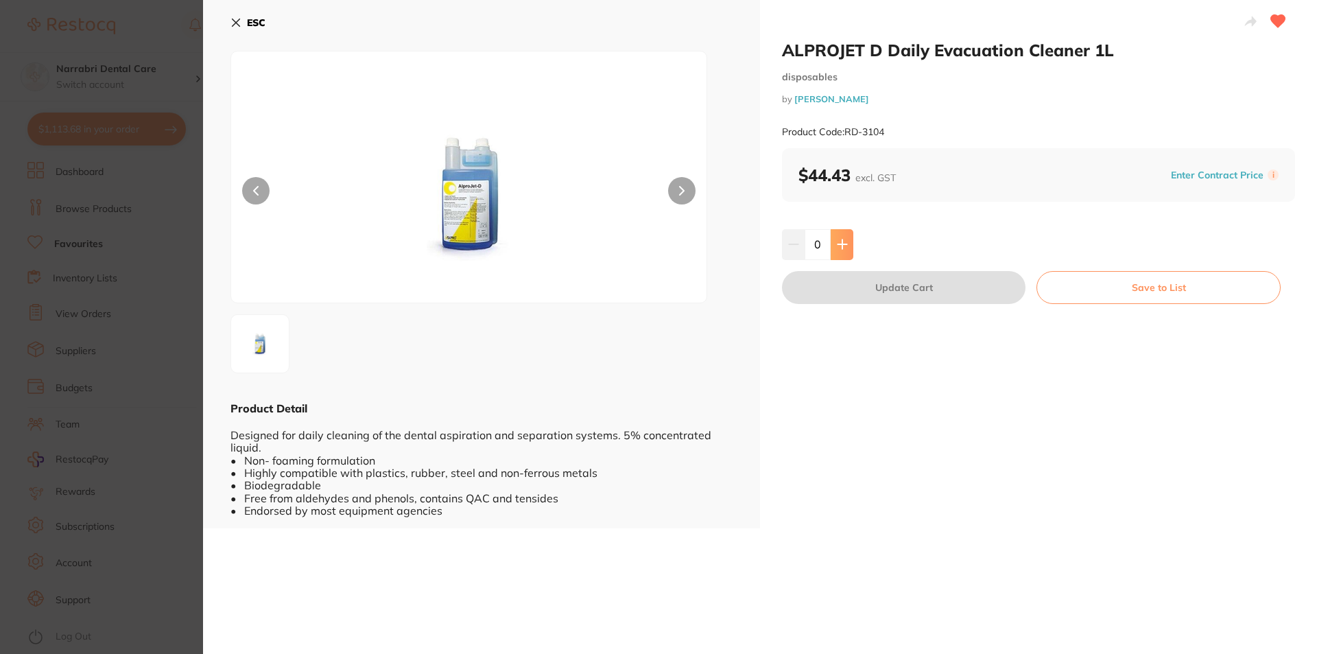
click at [837, 241] on icon at bounding box center [842, 244] width 11 height 11
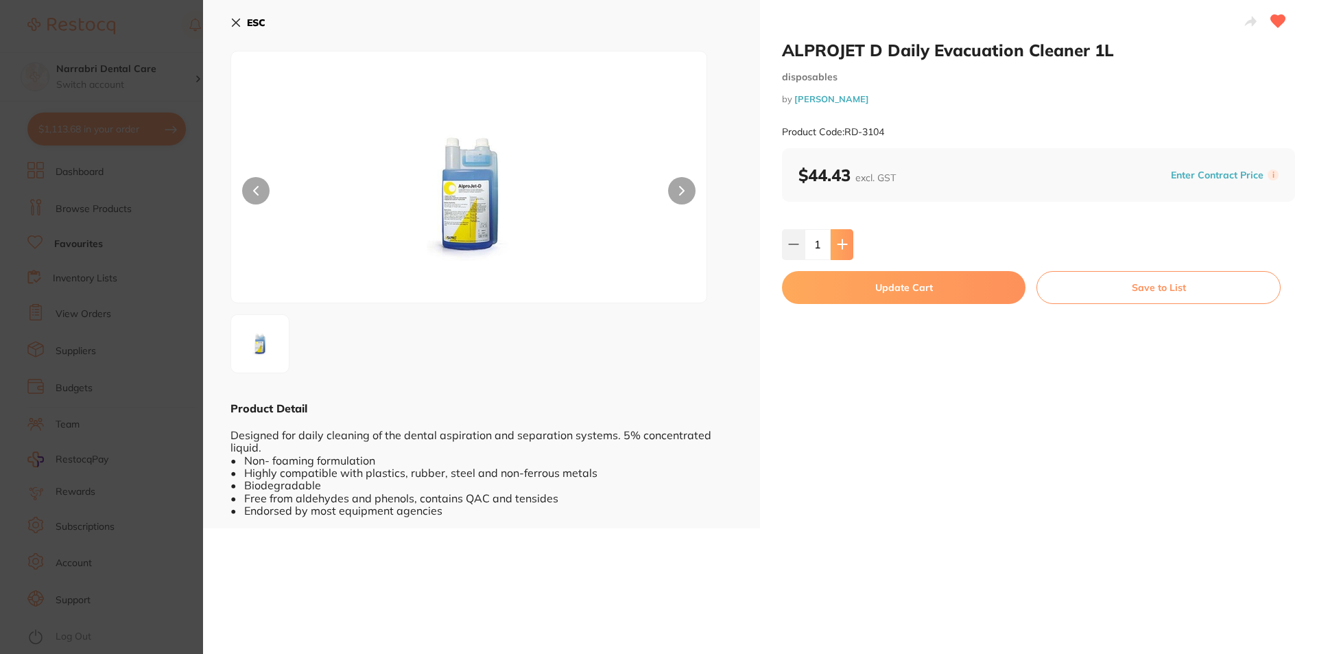
click at [837, 241] on icon at bounding box center [842, 244] width 11 height 11
type input "2"
click at [848, 291] on button "Update Cart" at bounding box center [903, 287] width 243 height 33
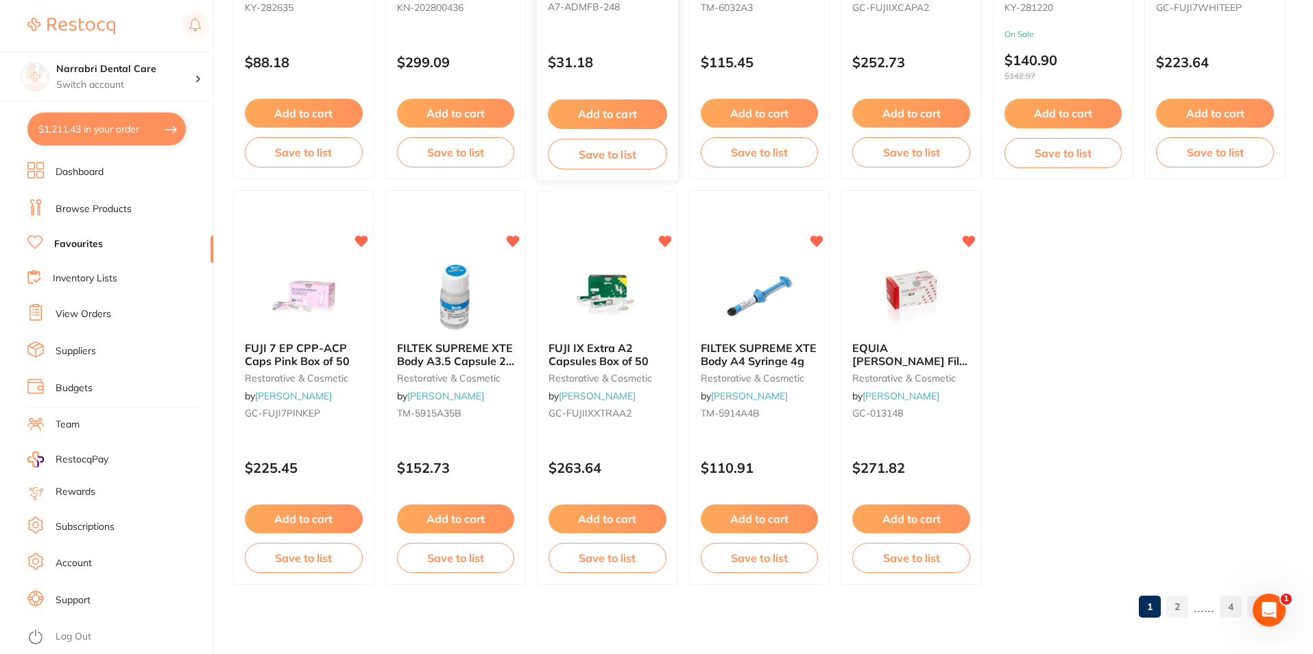
scroll to position [2810, 0]
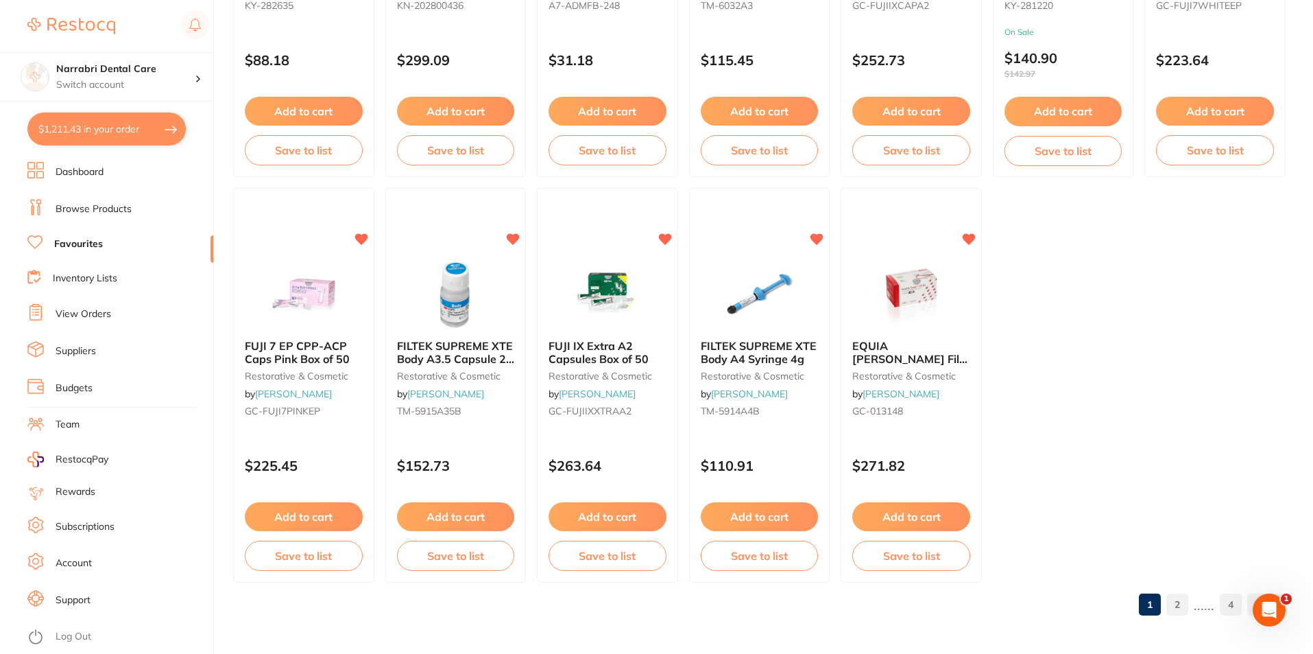
click at [1180, 602] on link "2" at bounding box center [1178, 604] width 22 height 27
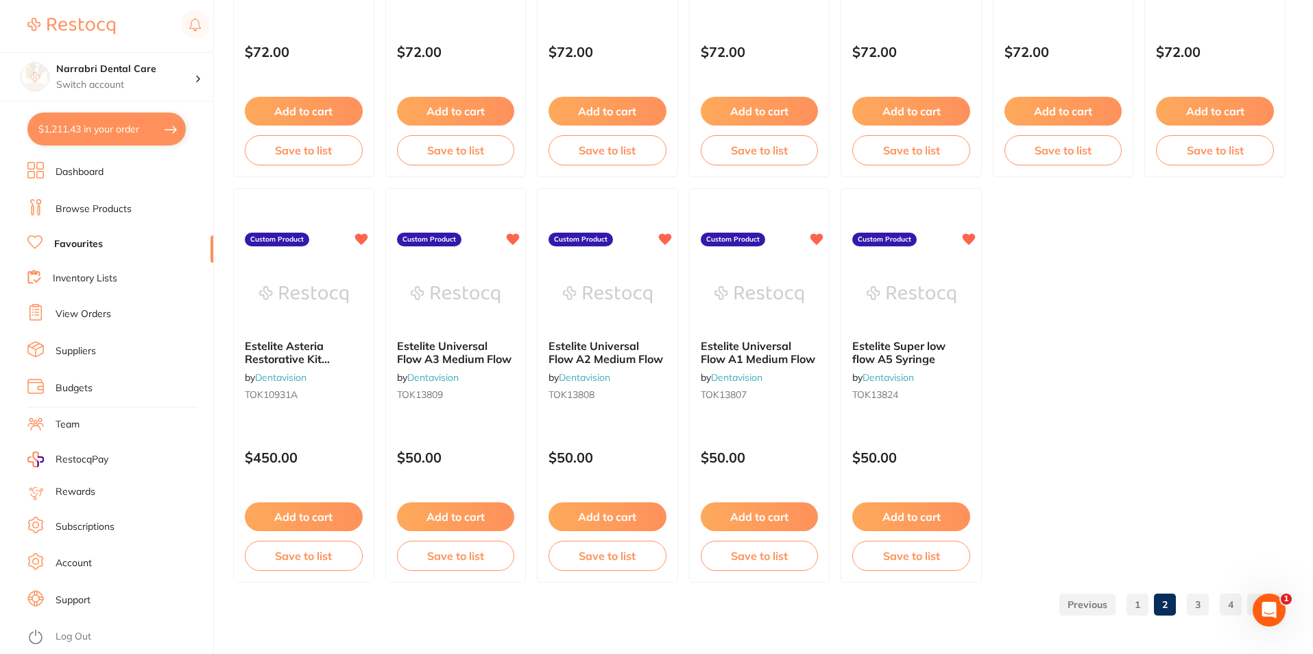
scroll to position [0, 0]
click at [1193, 599] on link "3" at bounding box center [1198, 604] width 22 height 27
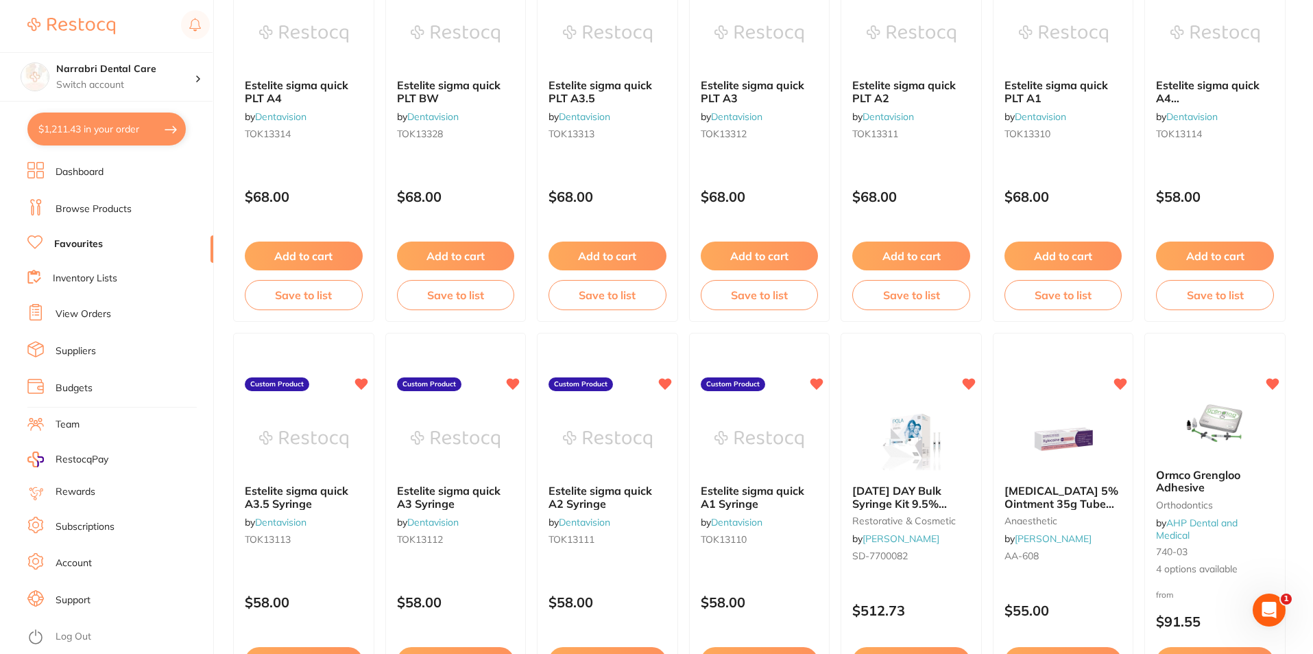
scroll to position [754, 0]
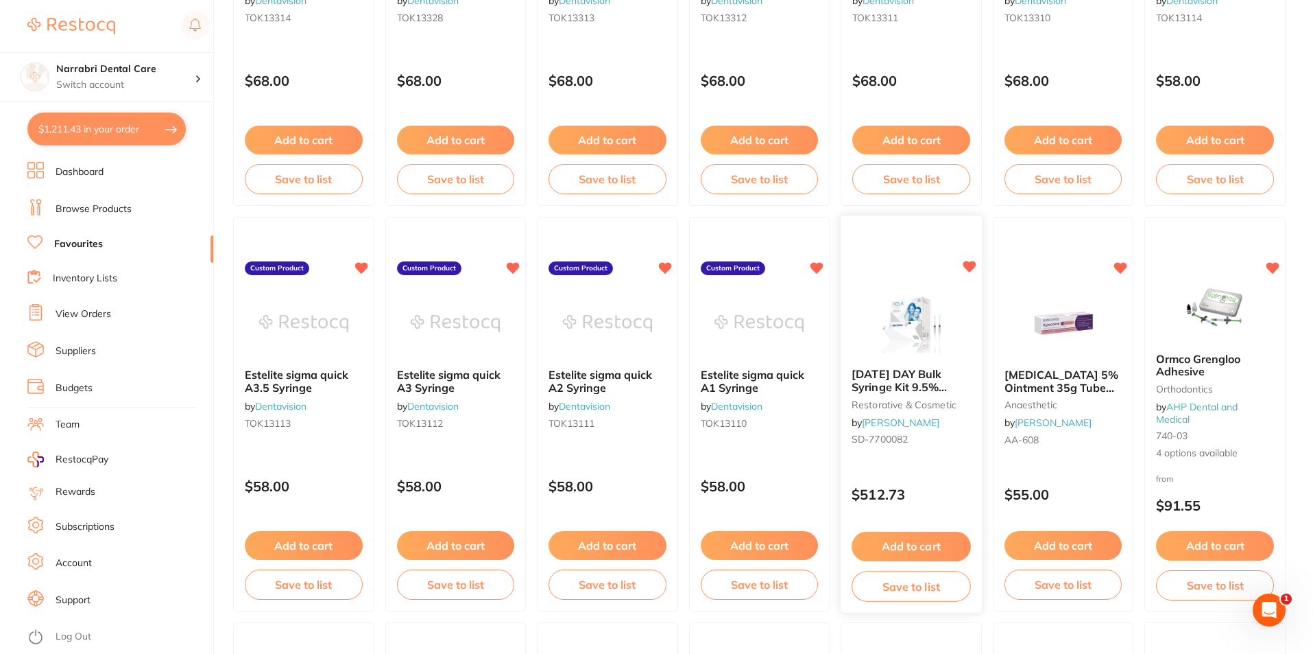
click at [925, 354] on img at bounding box center [911, 322] width 90 height 69
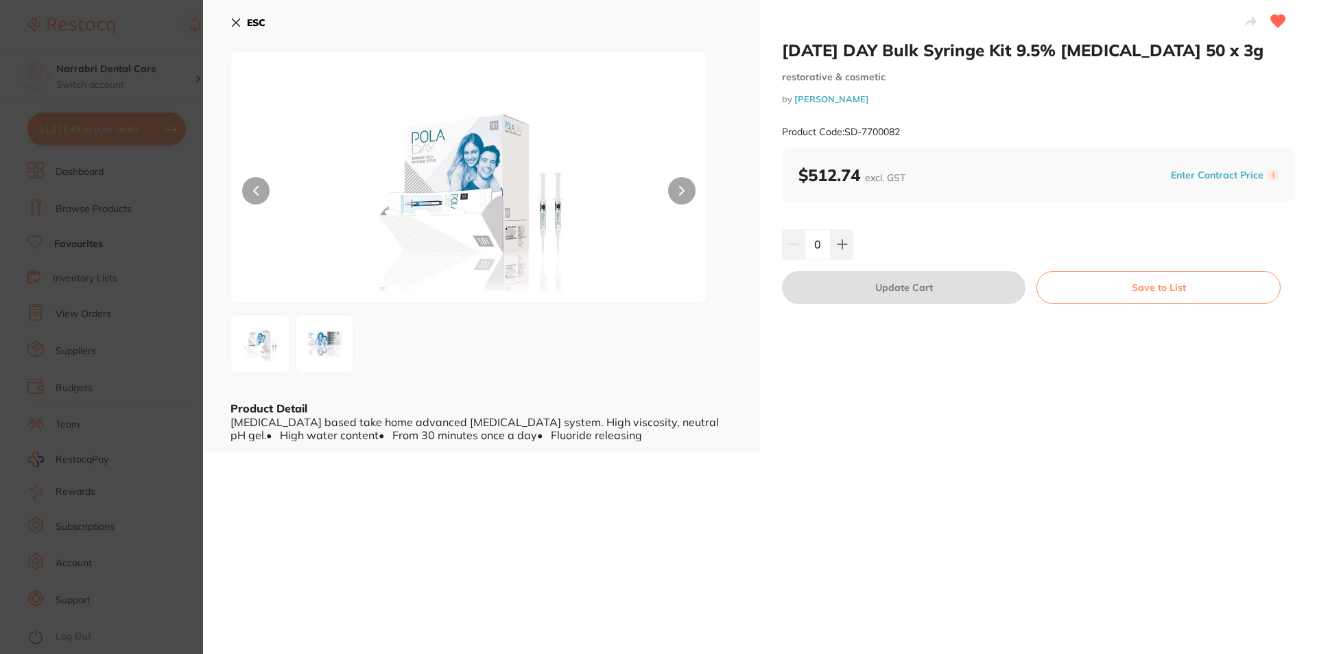
click at [677, 191] on button at bounding box center [681, 190] width 27 height 27
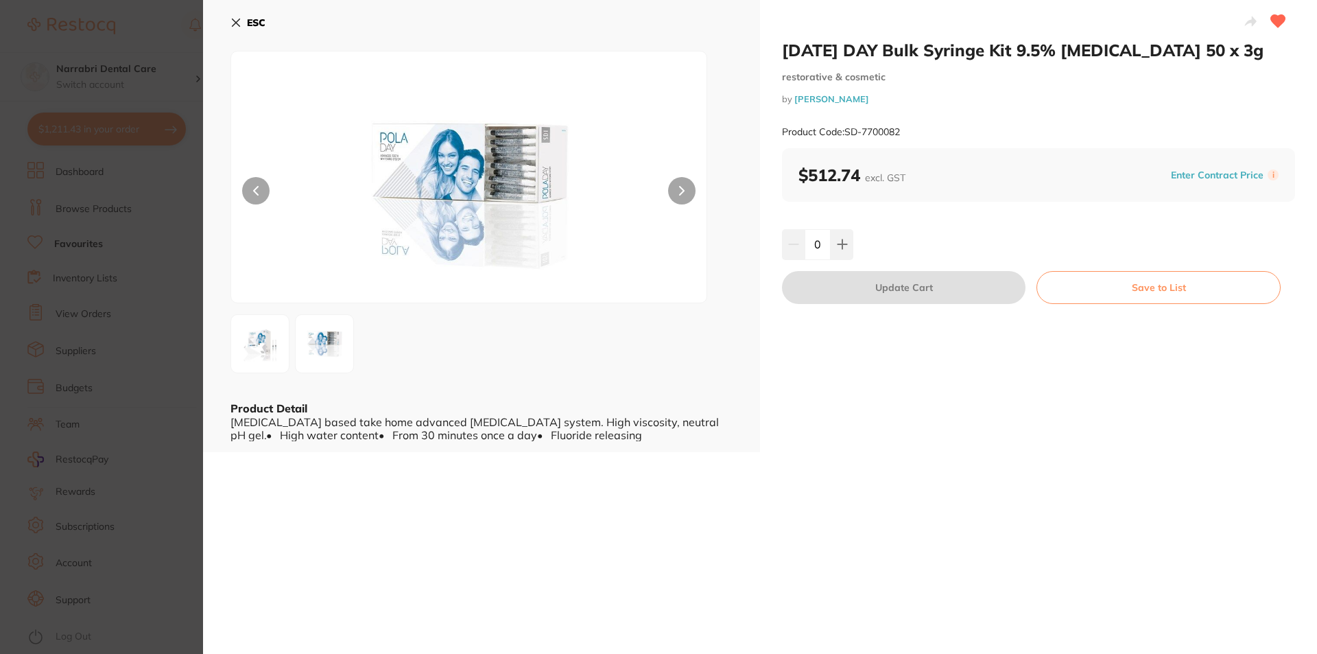
click at [677, 191] on button at bounding box center [681, 190] width 27 height 27
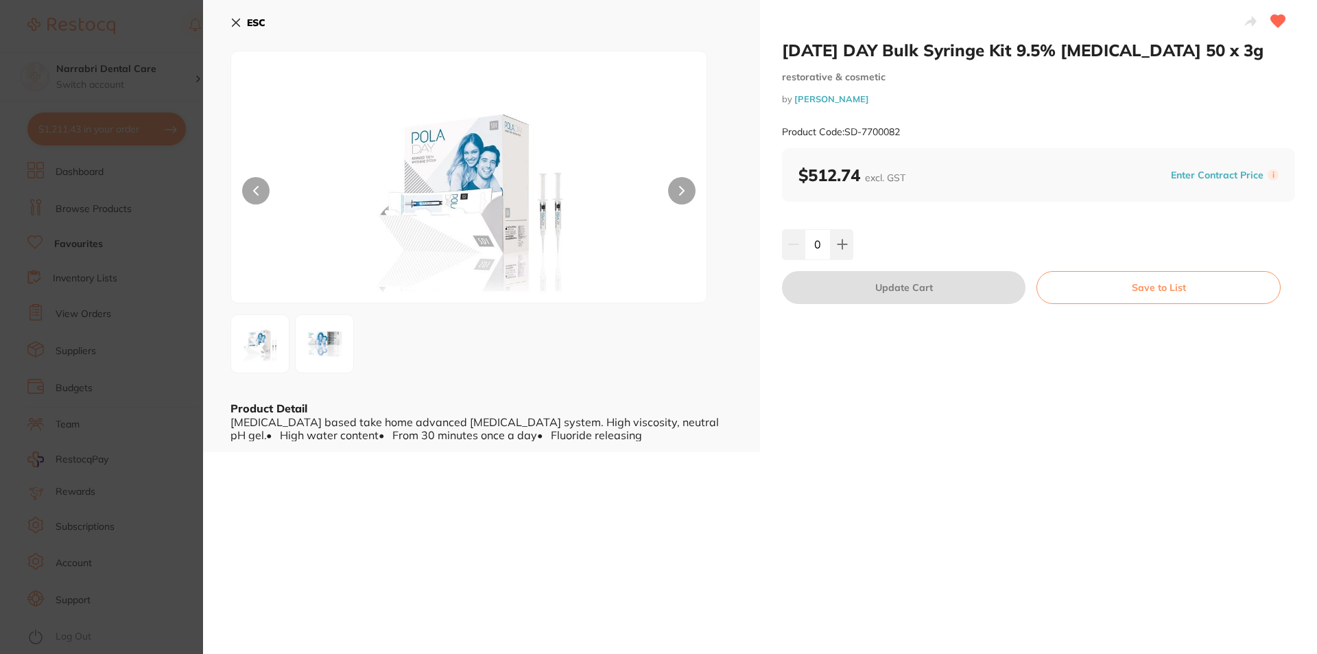
click at [677, 191] on button at bounding box center [681, 190] width 27 height 27
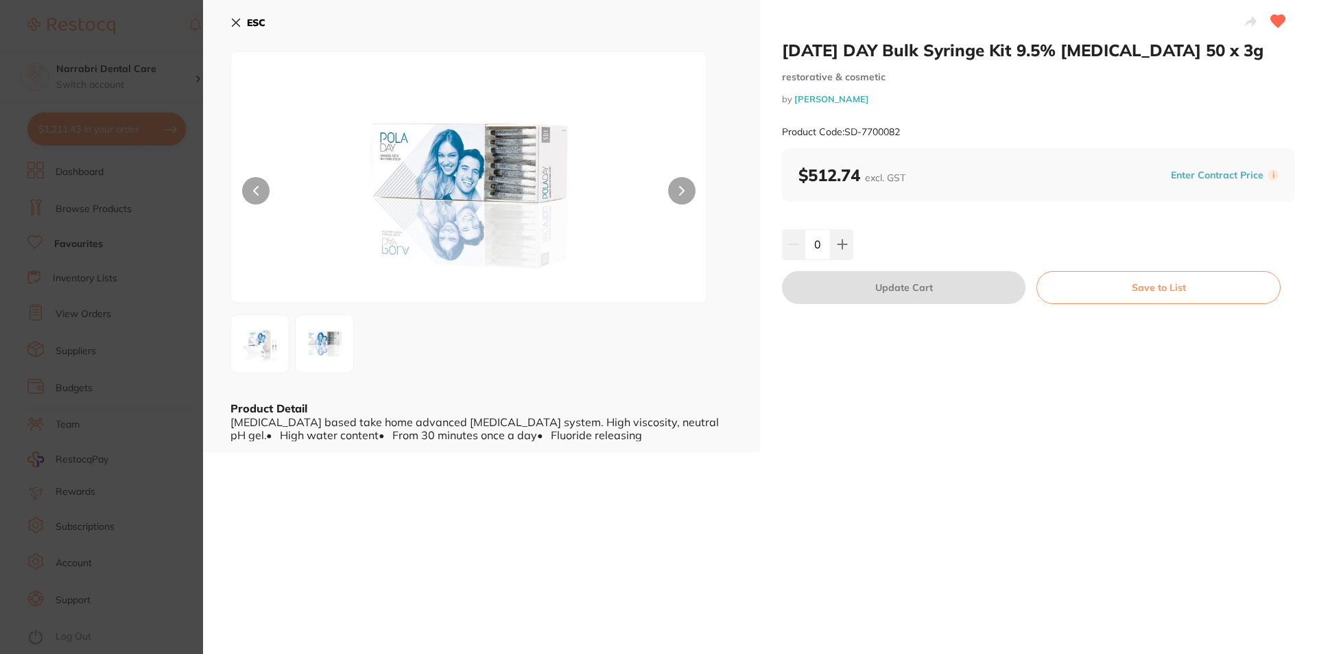
click at [257, 24] on b "ESC" at bounding box center [256, 22] width 19 height 12
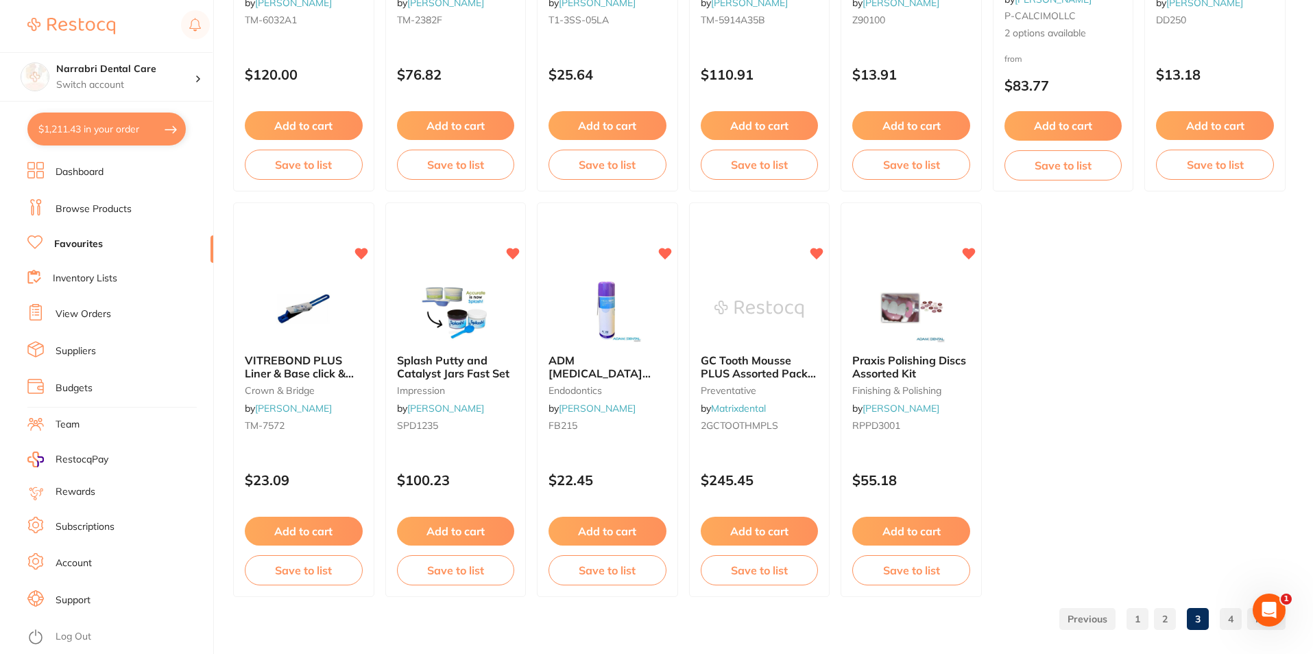
scroll to position [2810, 0]
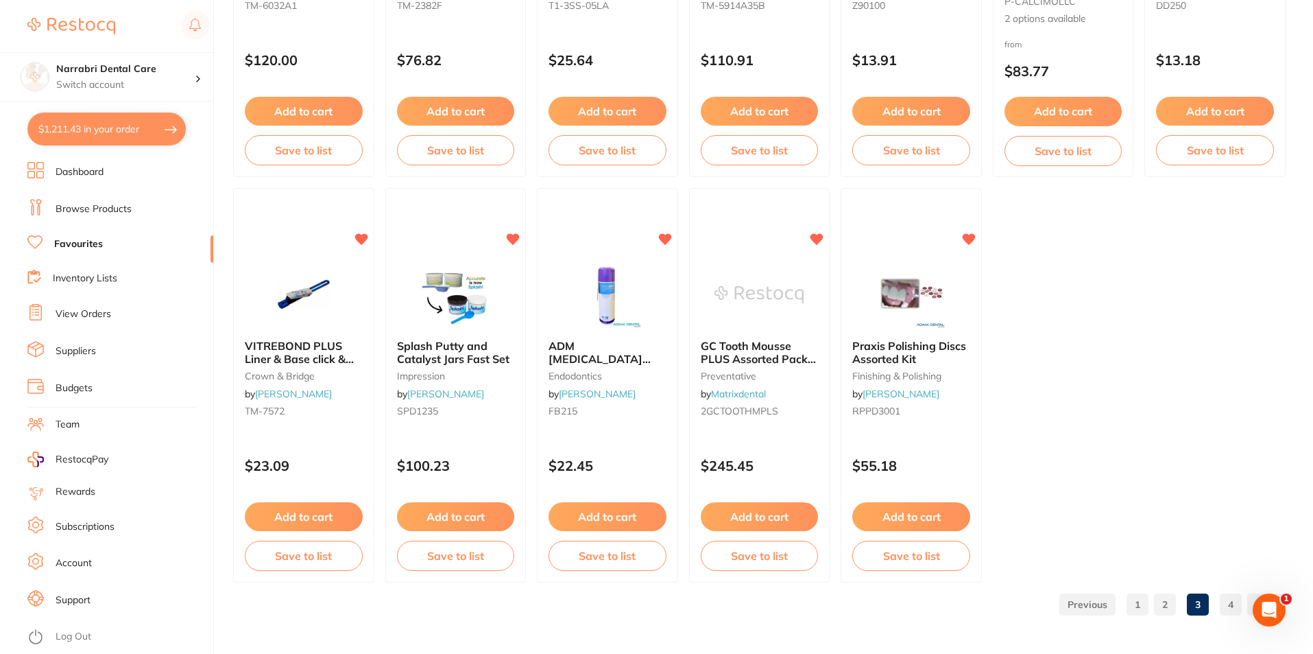
click at [68, 126] on button "$1,211.43 in your order" at bounding box center [106, 128] width 158 height 33
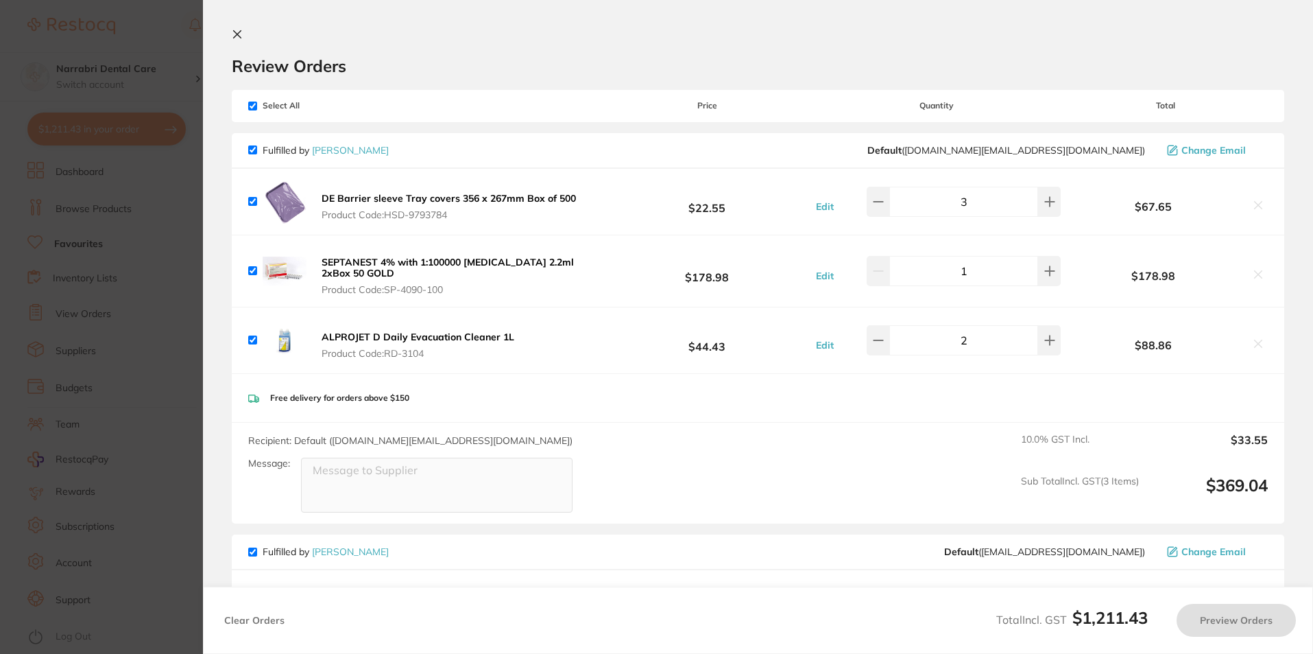
checkbox input "true"
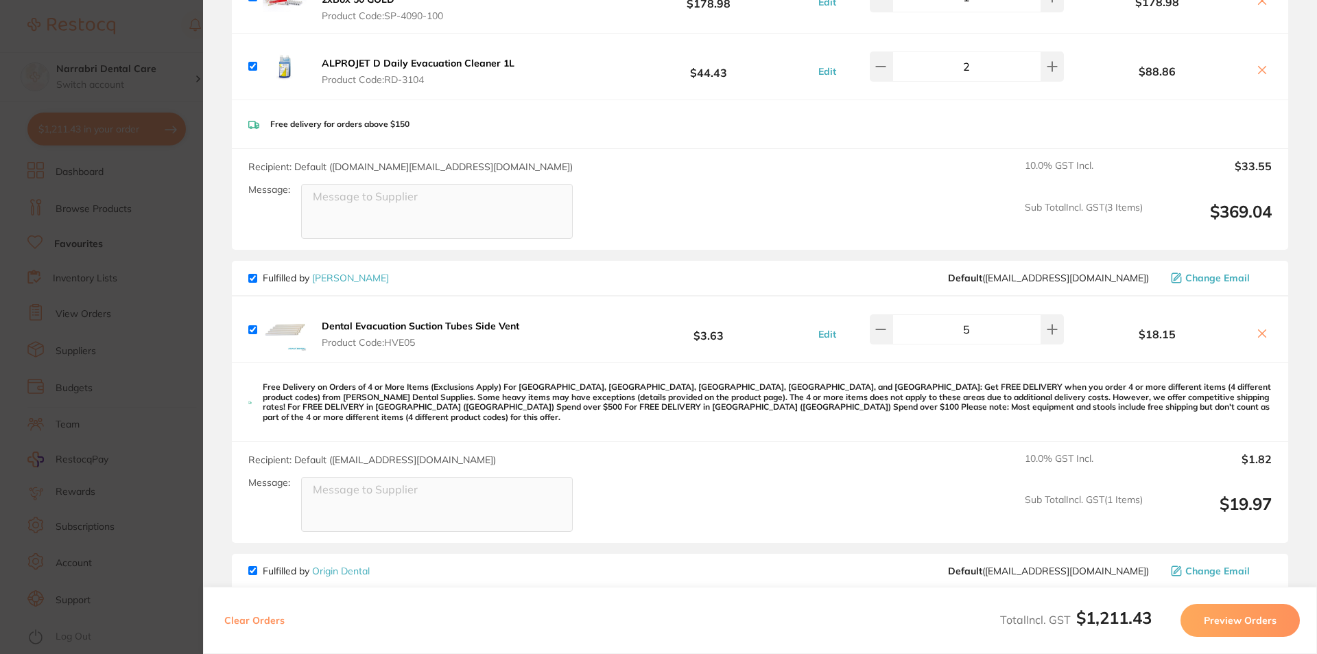
scroll to position [0, 0]
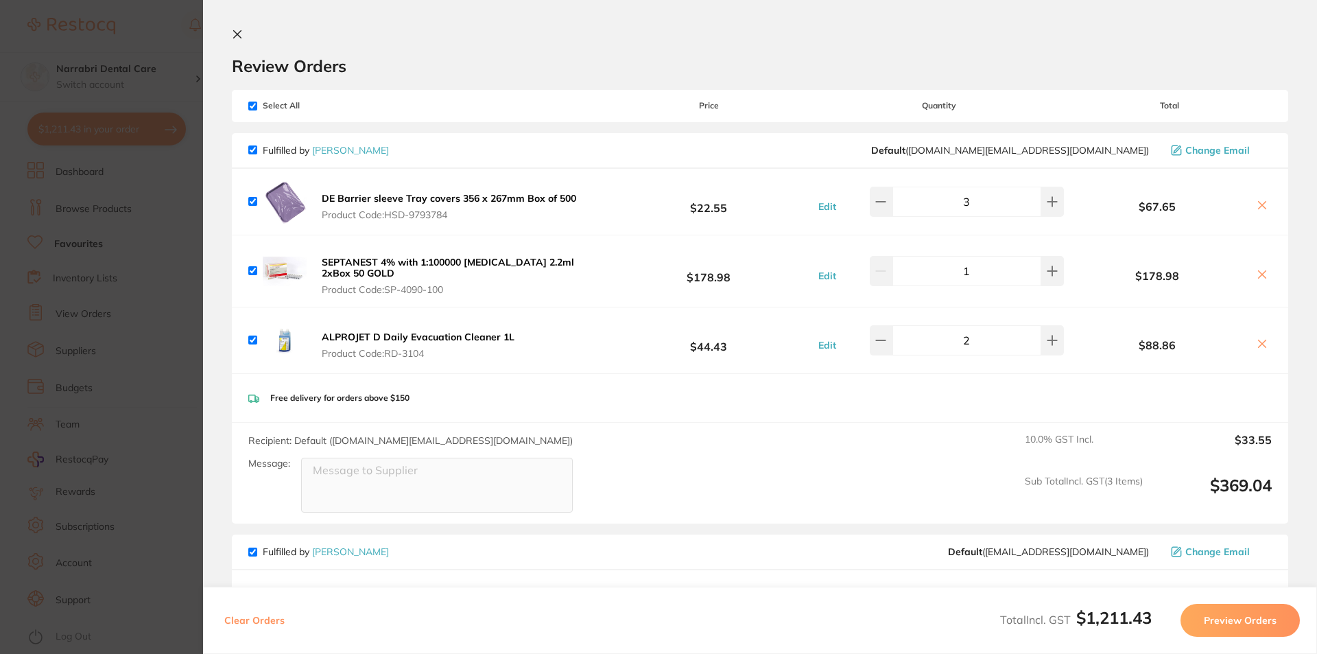
click at [84, 346] on section "Update RRP Set your pre negotiated price for this item. Item Agreed RRP (excl. …" at bounding box center [658, 327] width 1317 height 654
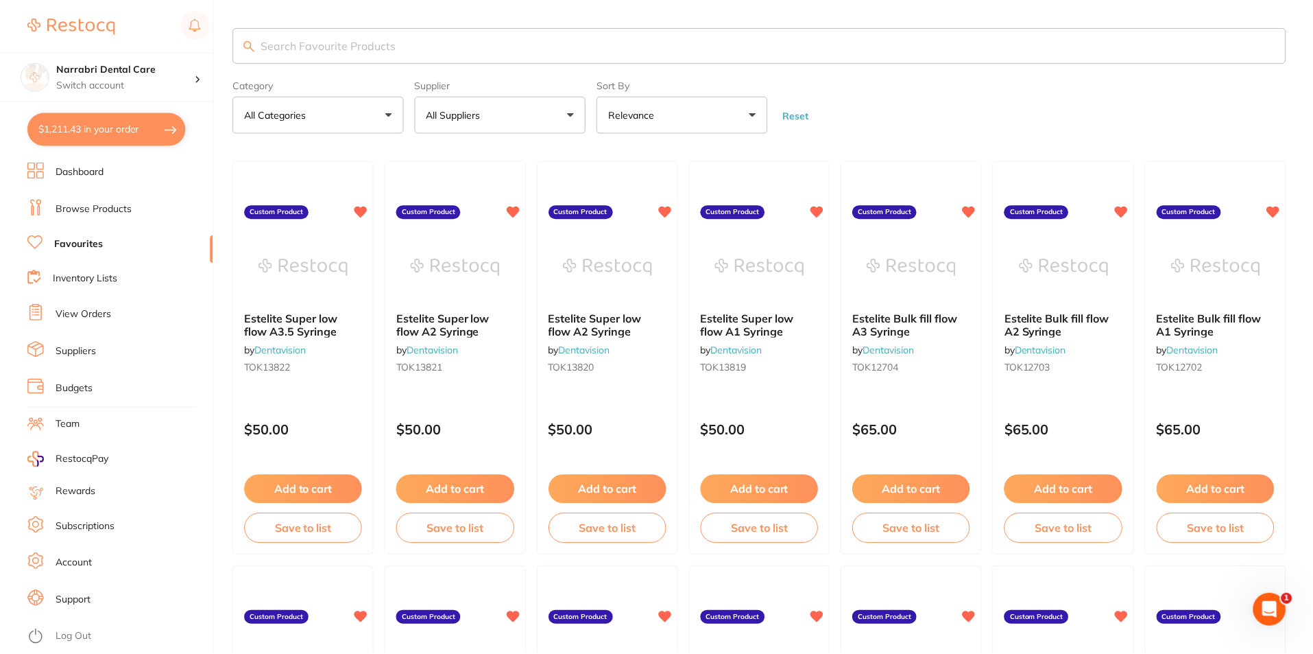
scroll to position [2810, 0]
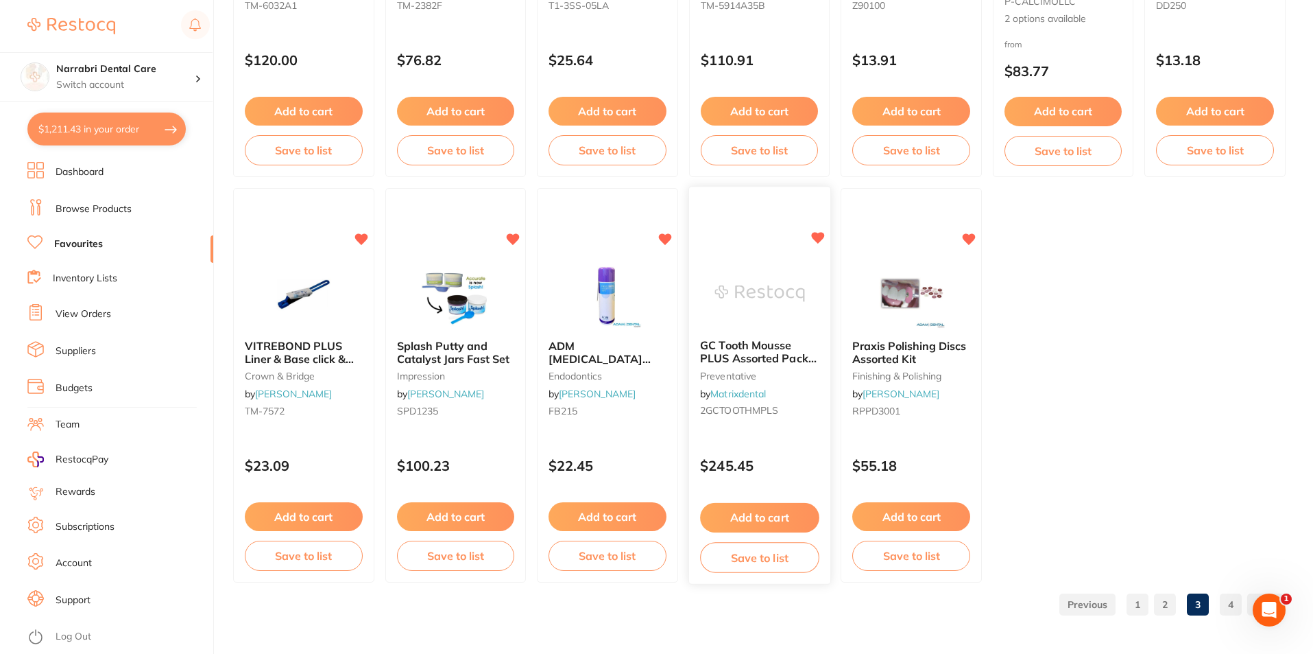
click at [752, 322] on img at bounding box center [760, 293] width 90 height 69
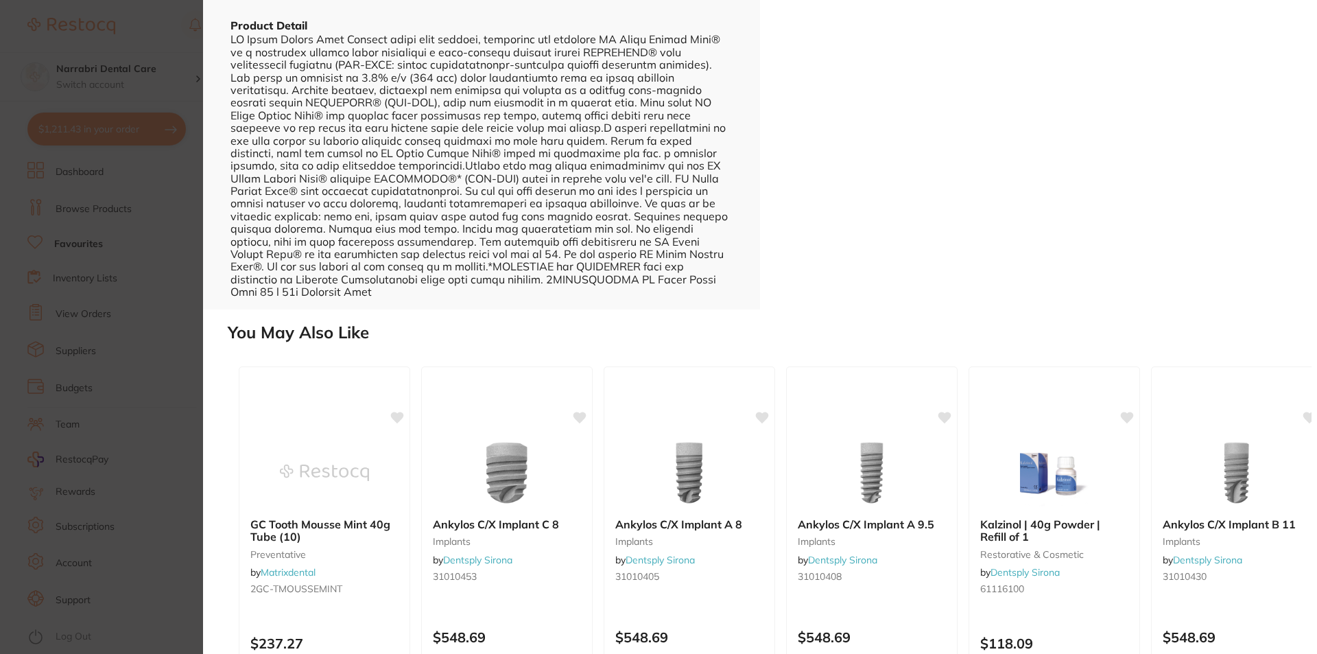
scroll to position [14, 0]
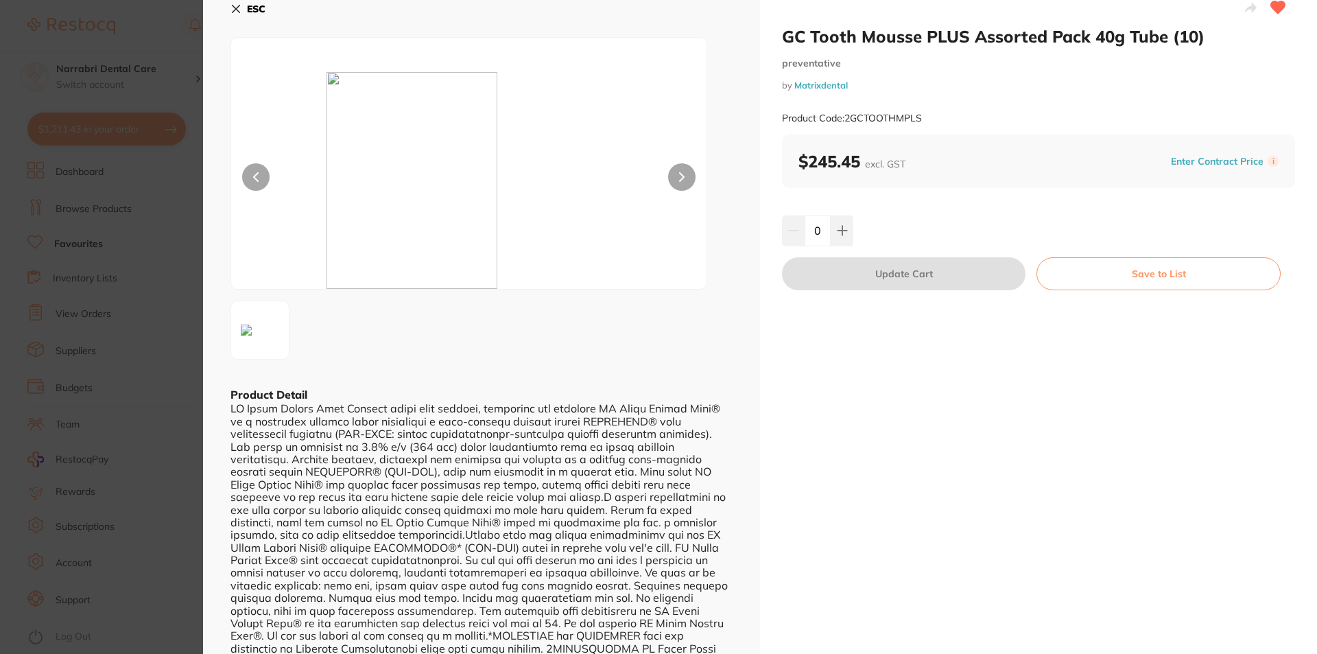
click at [121, 128] on section "GC Tooth Mousse PLUS Assorted Pack 40g Tube (10) preventative by Matrixdental P…" at bounding box center [658, 327] width 1317 height 654
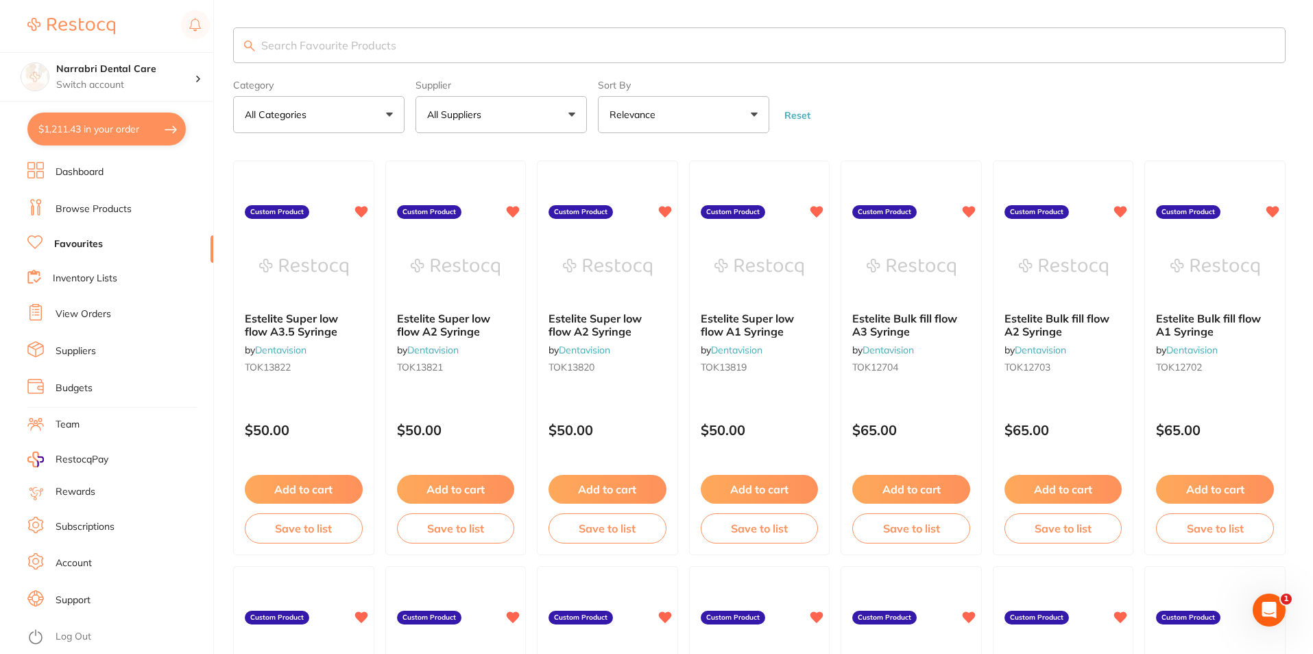
click at [73, 207] on link "Browse Products" at bounding box center [94, 209] width 76 height 14
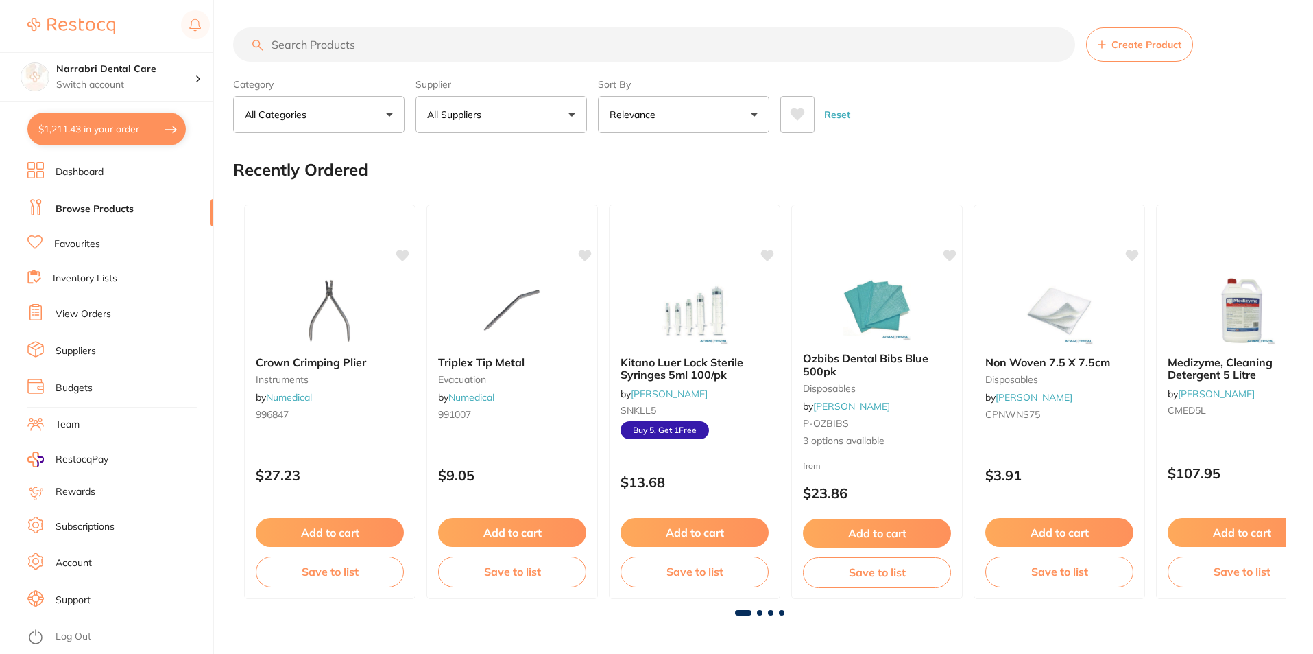
click at [353, 43] on input "search" at bounding box center [654, 44] width 842 height 34
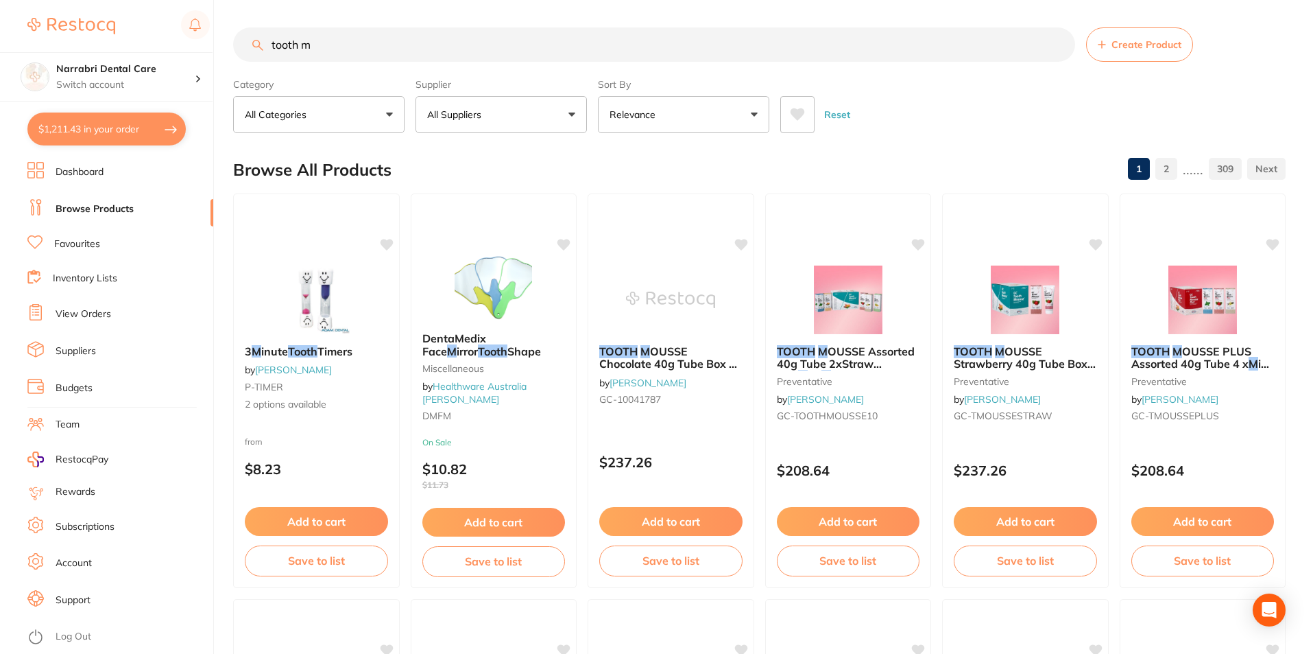
type input "tooth mo"
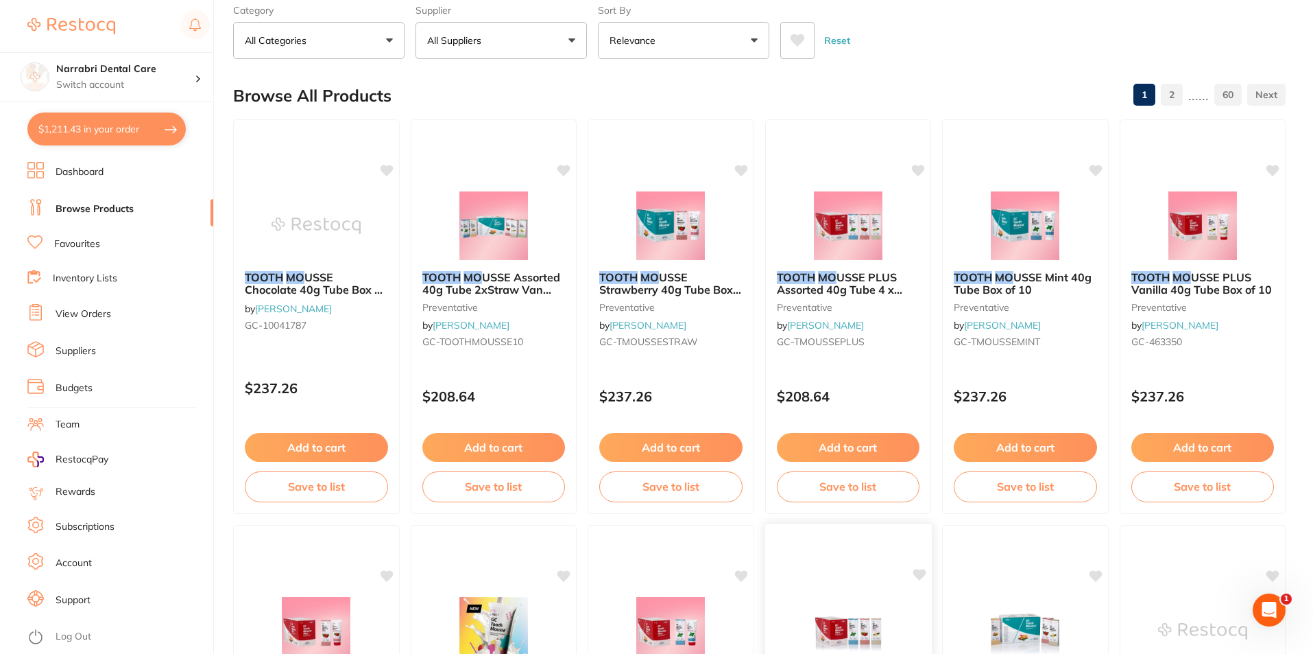
scroll to position [69, 0]
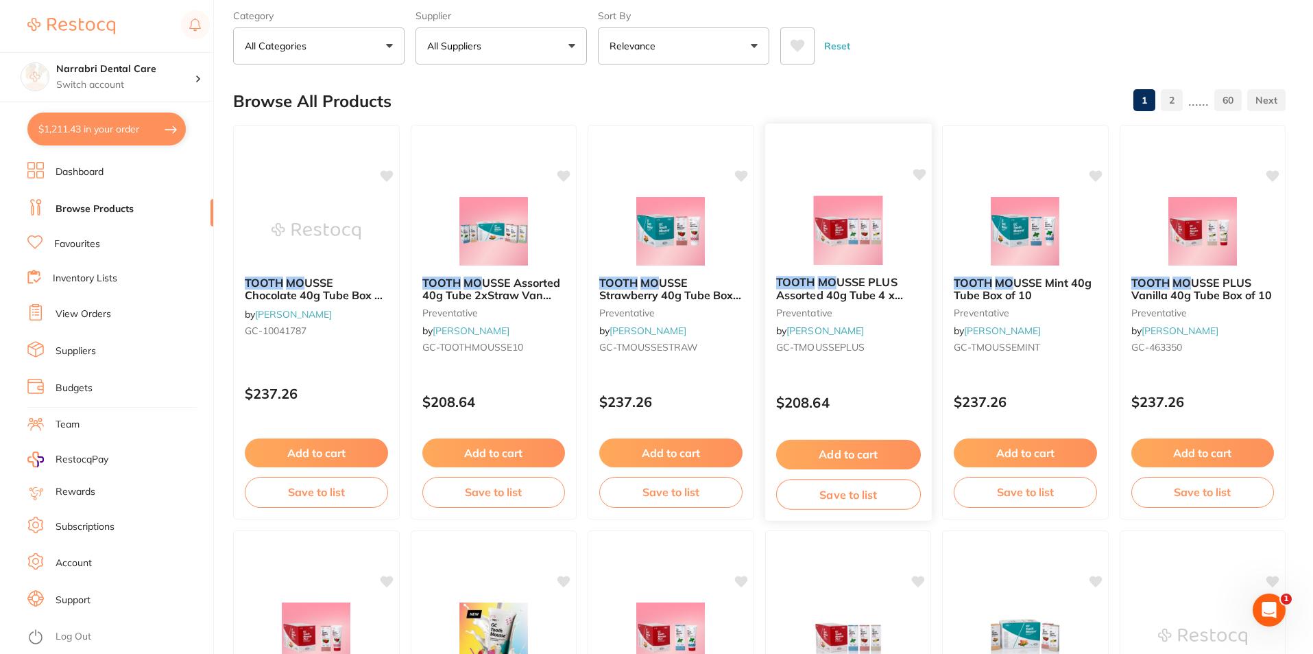
type input "tooth mo"
click at [865, 444] on button "Add to cart" at bounding box center [848, 454] width 145 height 29
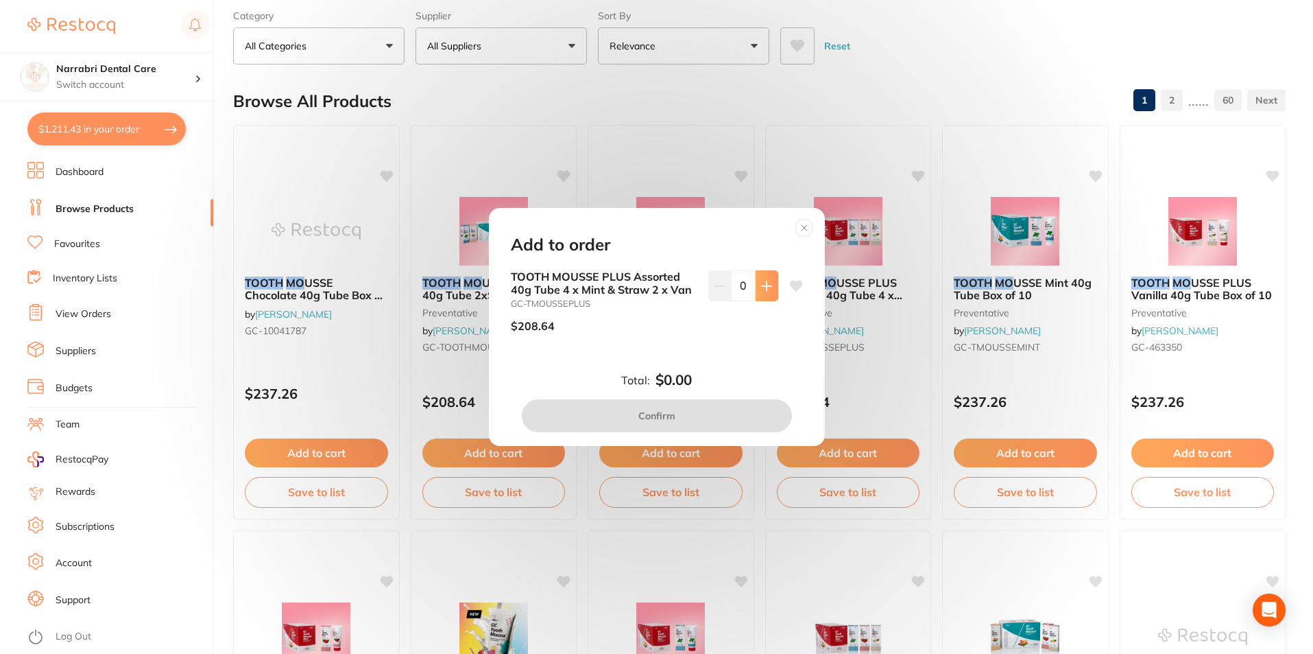
click at [763, 281] on icon at bounding box center [766, 286] width 11 height 11
type input "1"
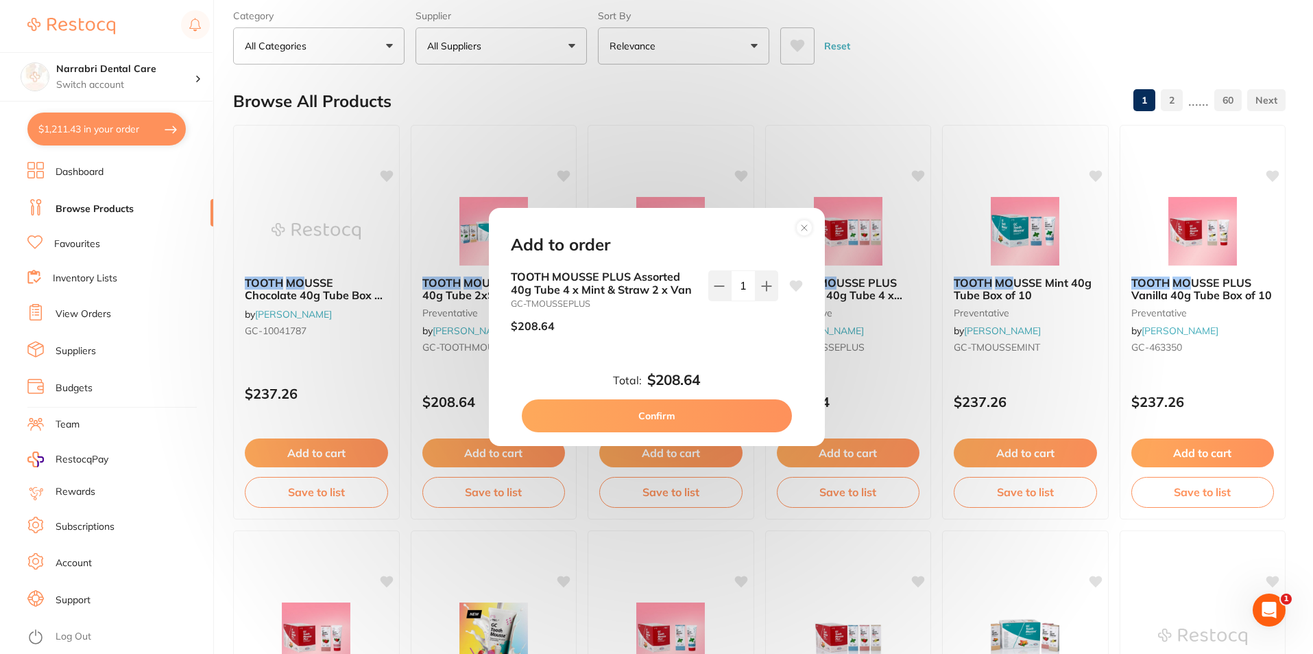
scroll to position [0, 0]
click at [710, 417] on button "Confirm" at bounding box center [657, 415] width 270 height 33
checkbox input "false"
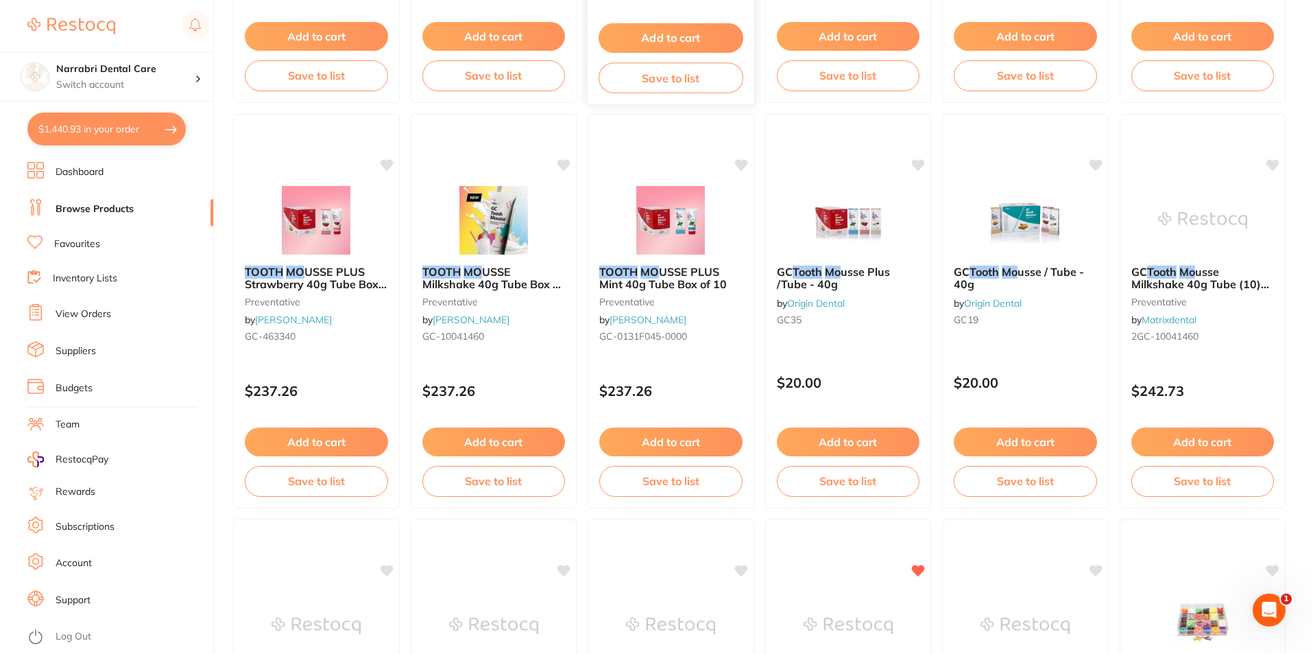
scroll to position [480, 0]
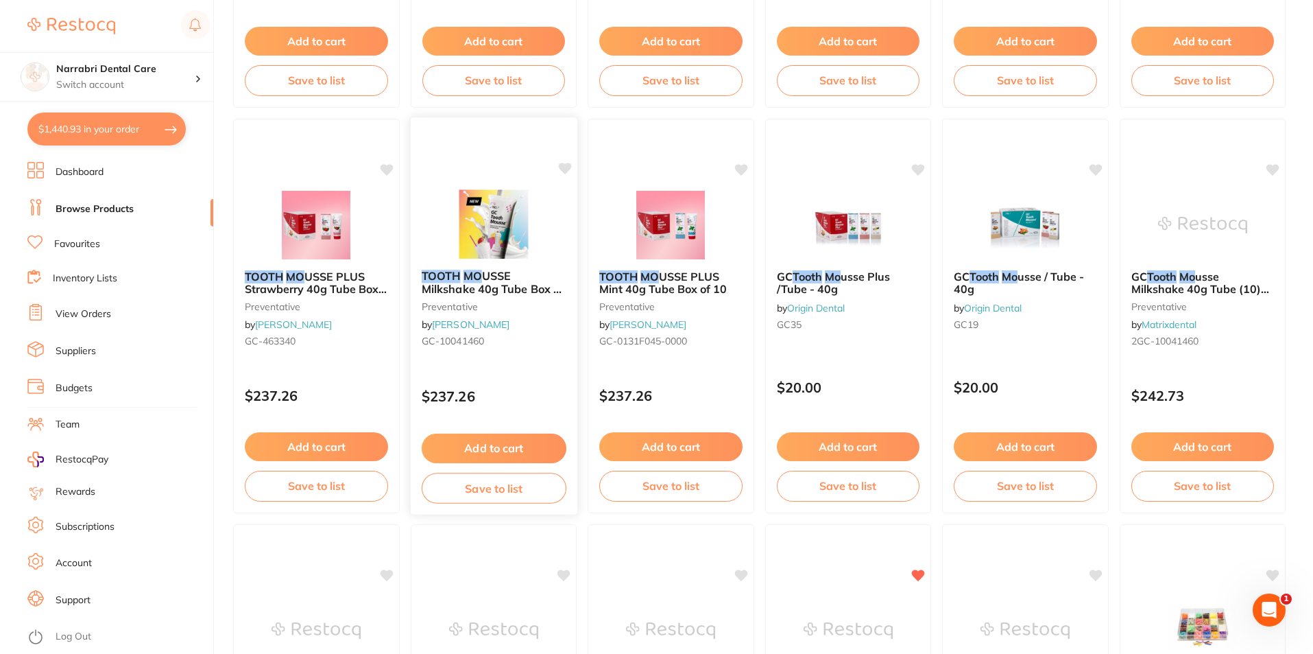
click at [487, 232] on img at bounding box center [494, 223] width 90 height 69
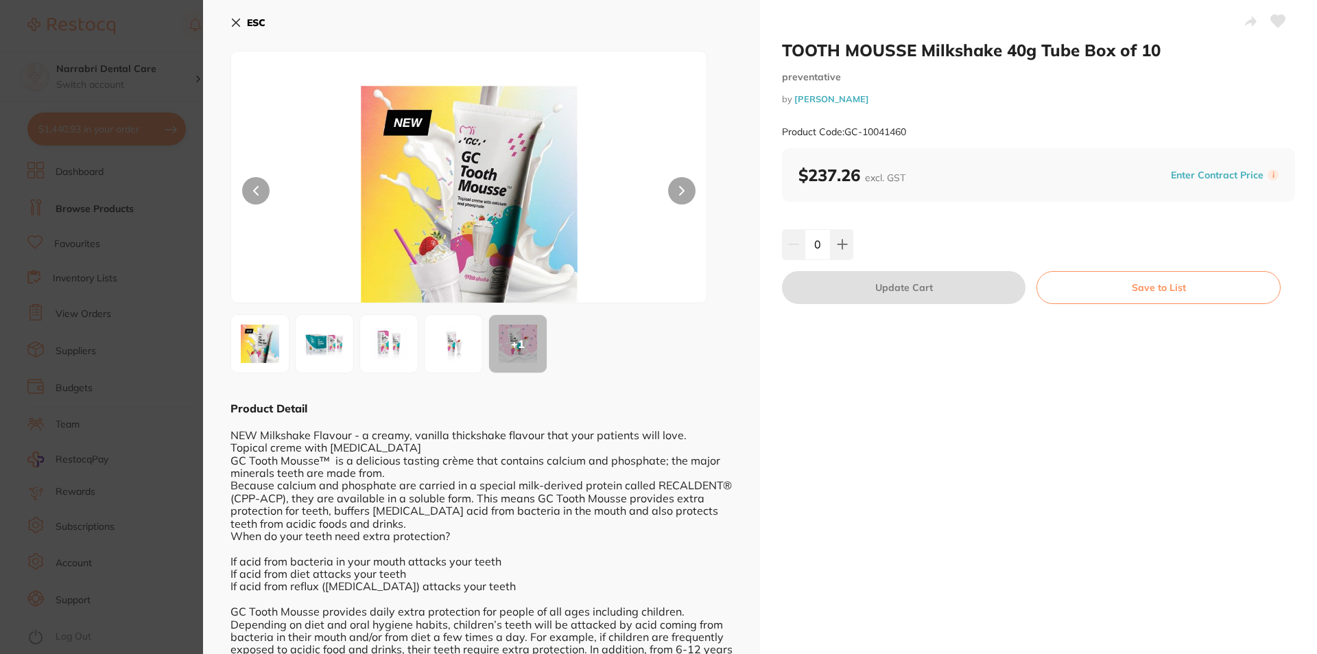
click at [687, 191] on button at bounding box center [681, 190] width 27 height 27
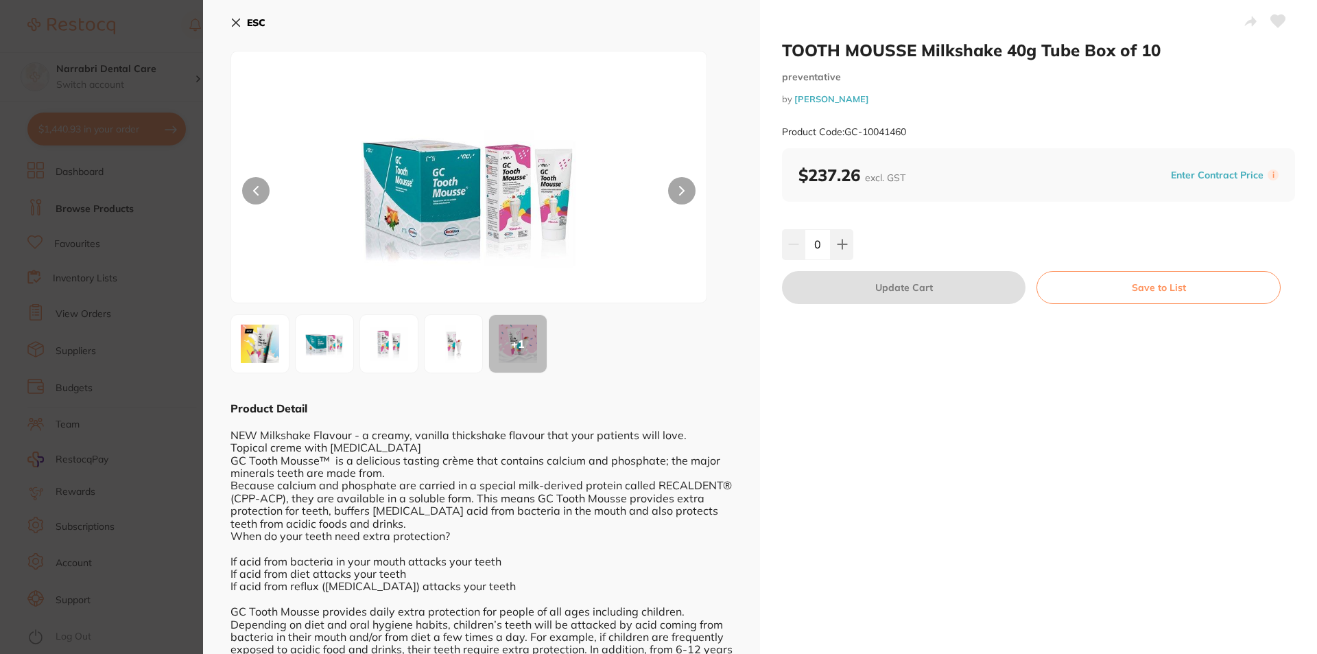
click at [684, 191] on button at bounding box center [681, 190] width 27 height 27
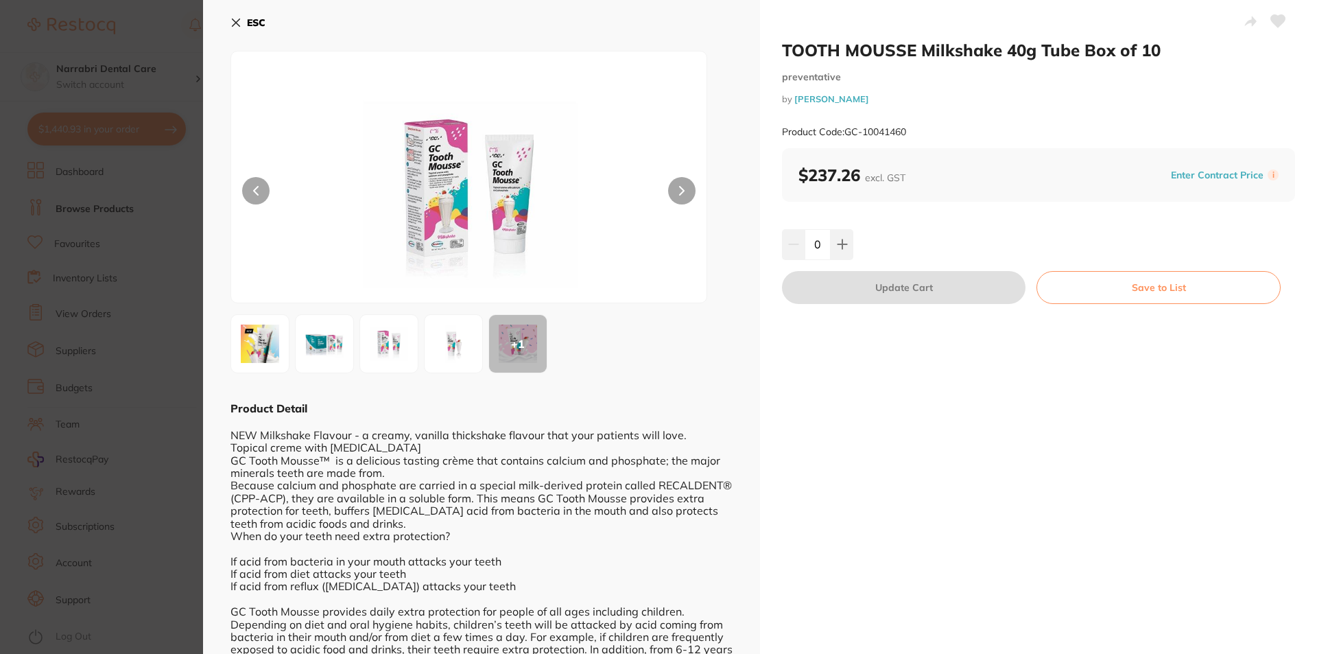
click at [100, 244] on section "TOOTH MOUSSE Milkshake 40g Tube Box of 10 preventative by [PERSON_NAME] Product…" at bounding box center [658, 327] width 1317 height 654
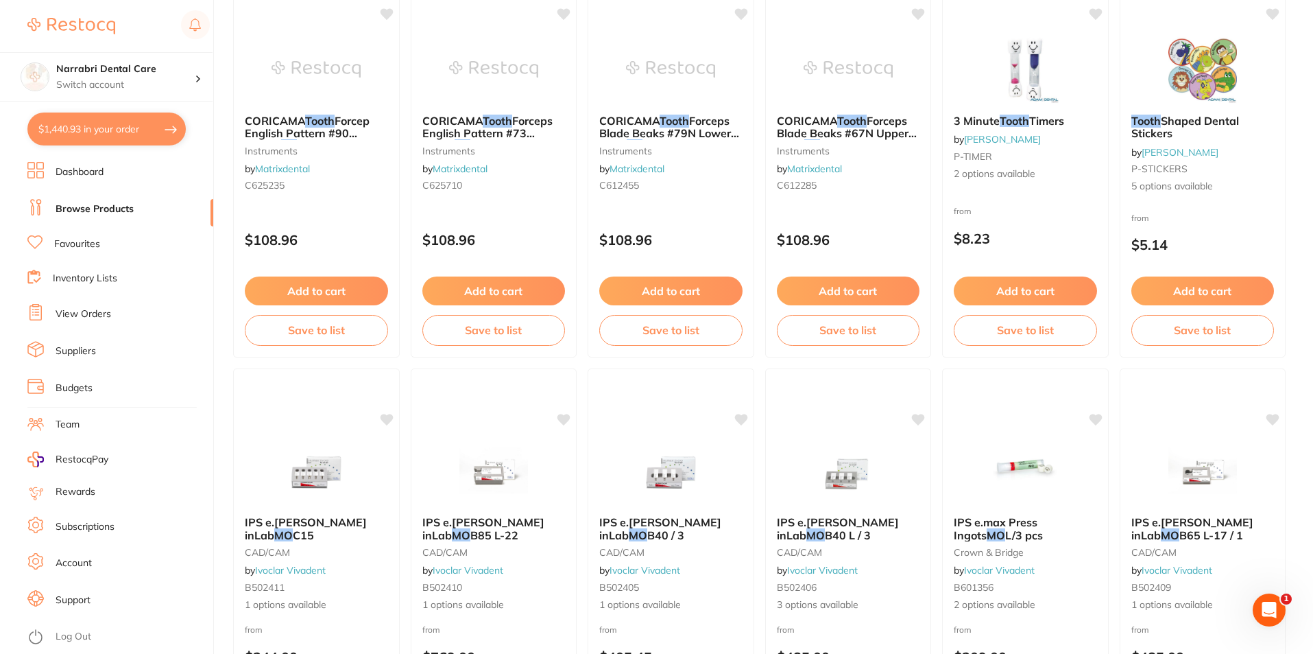
scroll to position [1783, 0]
